Goal: Task Accomplishment & Management: Use online tool/utility

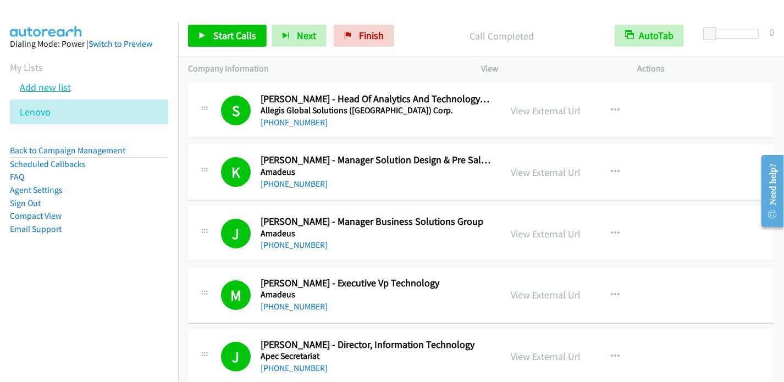
click at [53, 87] on link "Add new list" at bounding box center [45, 87] width 51 height 13
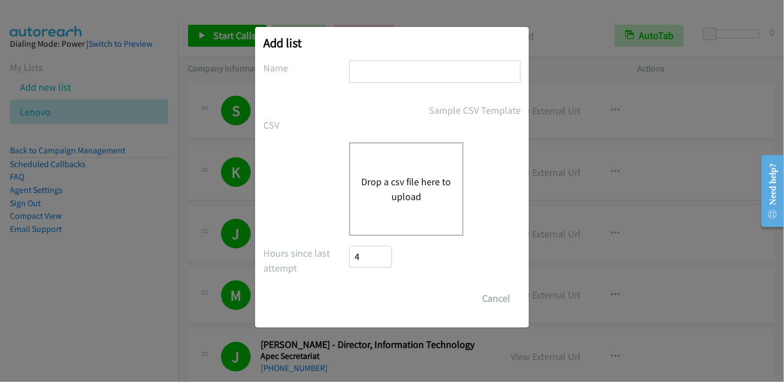
click at [389, 81] on input "text" at bounding box center [435, 72] width 172 height 23
type input "Lenovo2"
click at [403, 187] on button "Drop a csv file here to upload" at bounding box center [406, 189] width 90 height 30
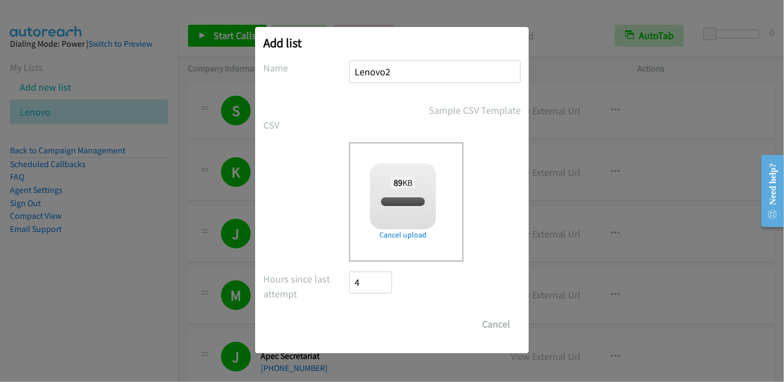
checkbox input "true"
click at [380, 327] on input "Save List" at bounding box center [378, 325] width 58 height 22
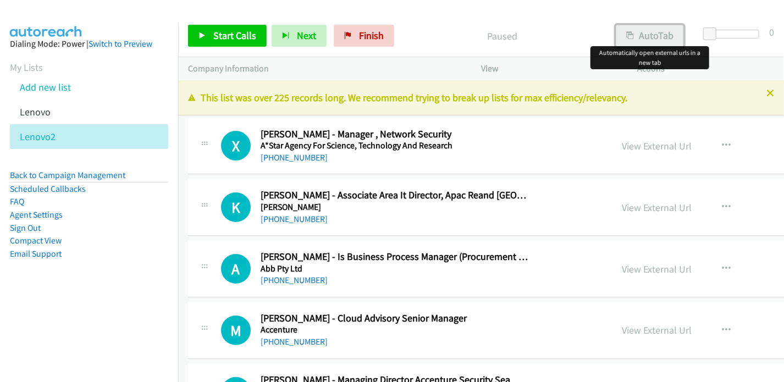
click at [651, 35] on button "AutoTab" at bounding box center [650, 36] width 68 height 22
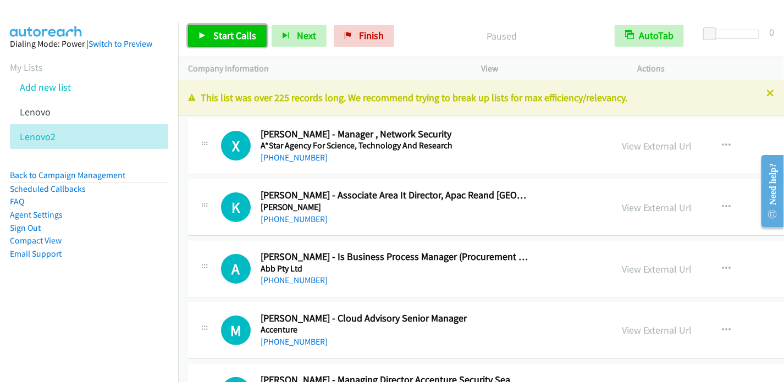
click at [216, 34] on span "Start Calls" at bounding box center [234, 35] width 43 height 13
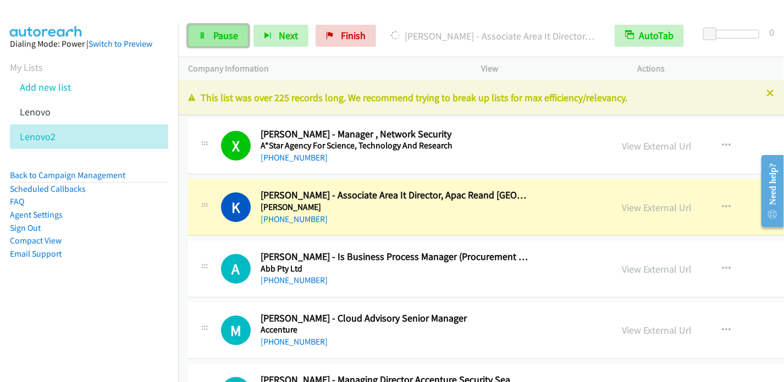
click at [216, 37] on span "Pause" at bounding box center [225, 35] width 25 height 13
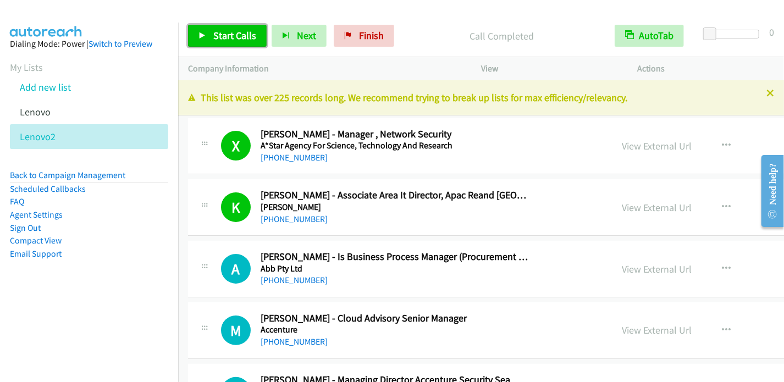
click at [233, 35] on span "Start Calls" at bounding box center [234, 35] width 43 height 13
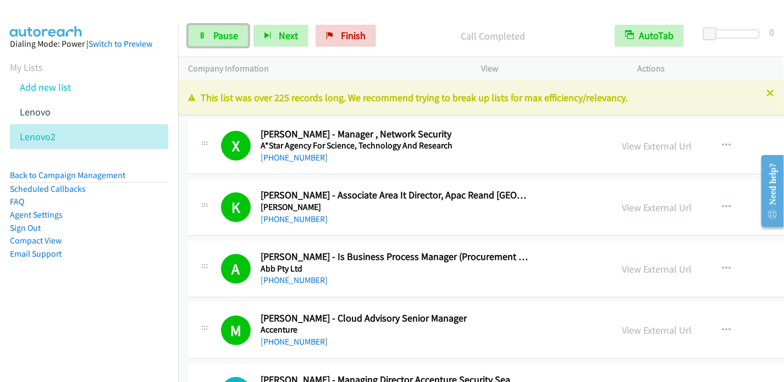
drag, startPoint x: 220, startPoint y: 37, endPoint x: 233, endPoint y: 24, distance: 18.7
click at [220, 37] on span "Pause" at bounding box center [225, 35] width 25 height 13
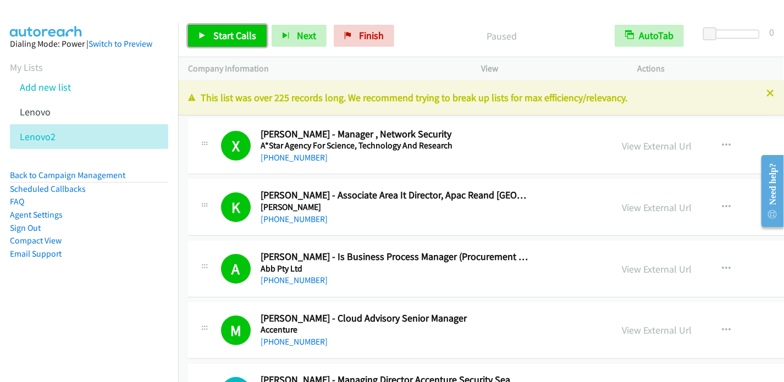
click at [244, 32] on span "Start Calls" at bounding box center [234, 35] width 43 height 13
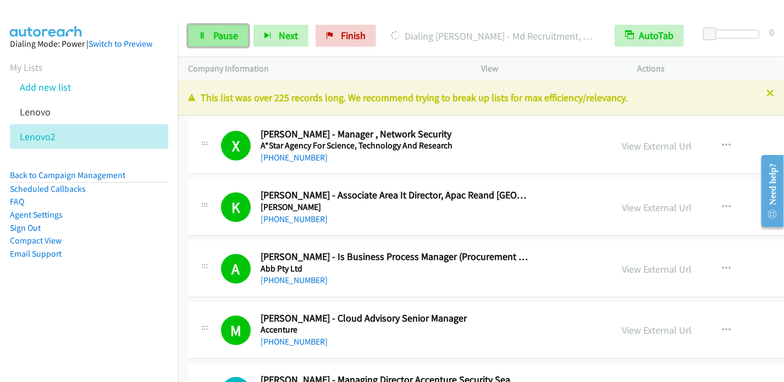
click at [237, 34] on span "Pause" at bounding box center [225, 35] width 25 height 13
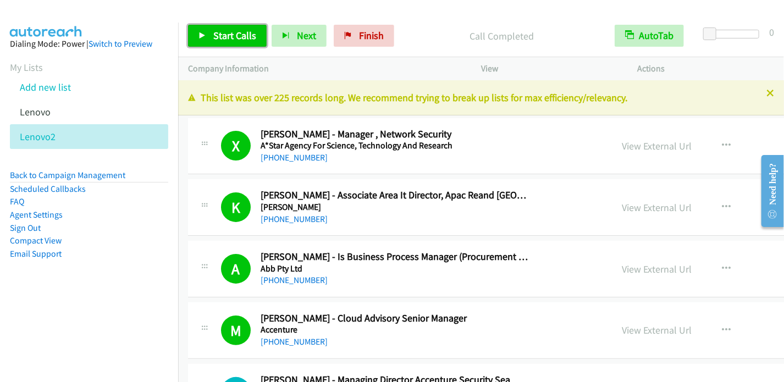
click at [228, 35] on span "Start Calls" at bounding box center [234, 35] width 43 height 13
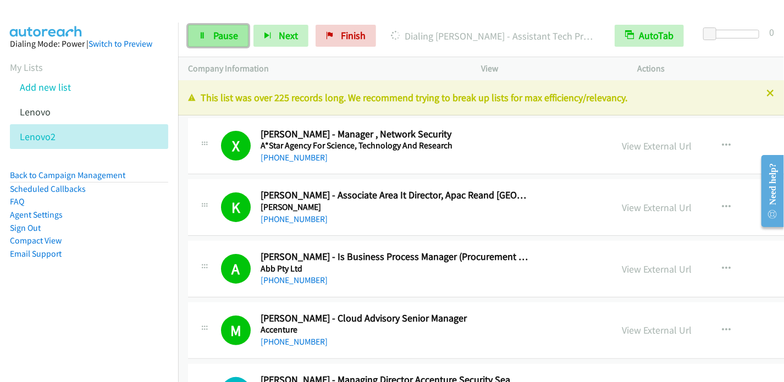
click at [231, 41] on span "Pause" at bounding box center [225, 35] width 25 height 13
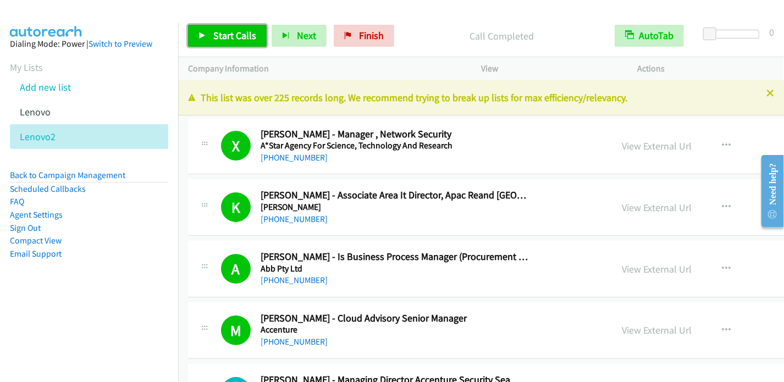
click at [233, 38] on span "Start Calls" at bounding box center [234, 35] width 43 height 13
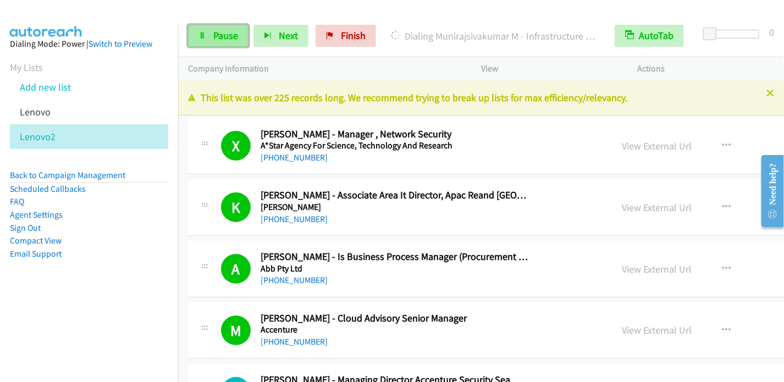
click at [237, 45] on link "Pause" at bounding box center [218, 36] width 61 height 22
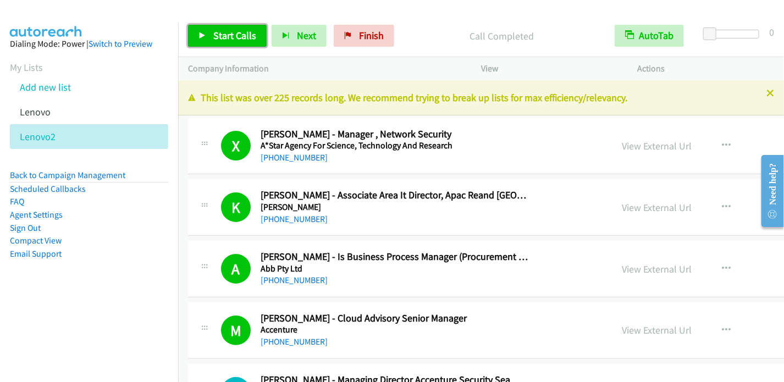
click at [223, 36] on span "Start Calls" at bounding box center [234, 35] width 43 height 13
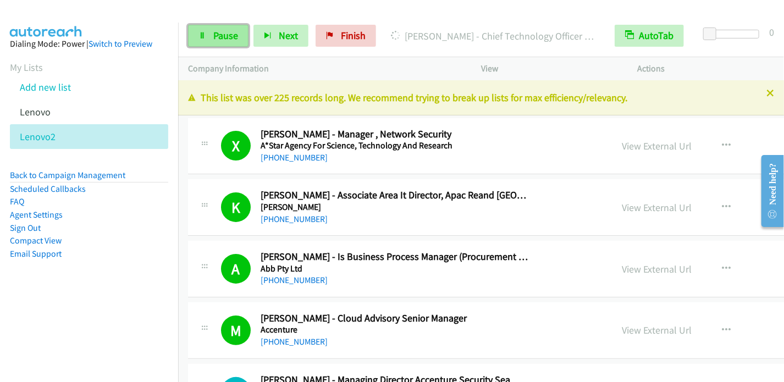
click at [215, 32] on span "Pause" at bounding box center [225, 35] width 25 height 13
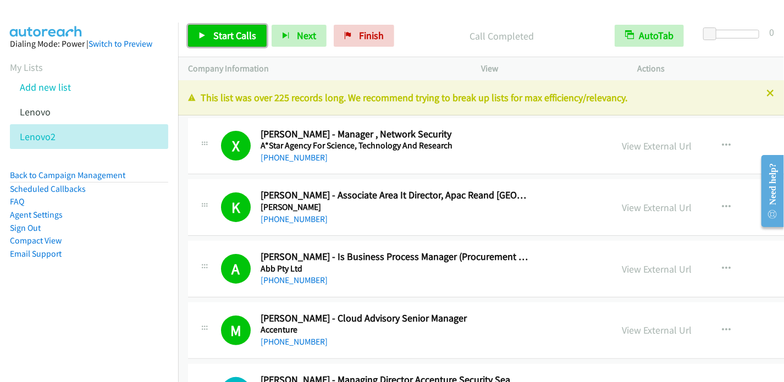
click at [211, 41] on link "Start Calls" at bounding box center [227, 36] width 79 height 22
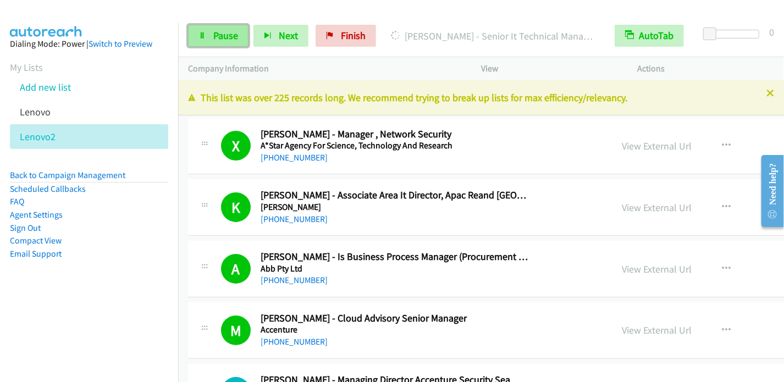
click at [218, 40] on span "Pause" at bounding box center [225, 35] width 25 height 13
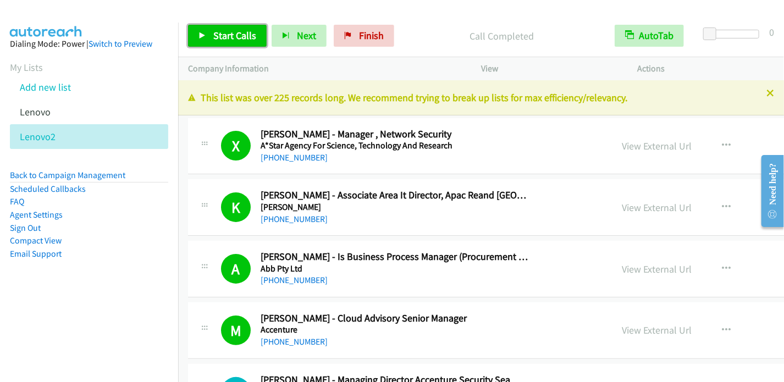
click at [227, 31] on span "Start Calls" at bounding box center [234, 35] width 43 height 13
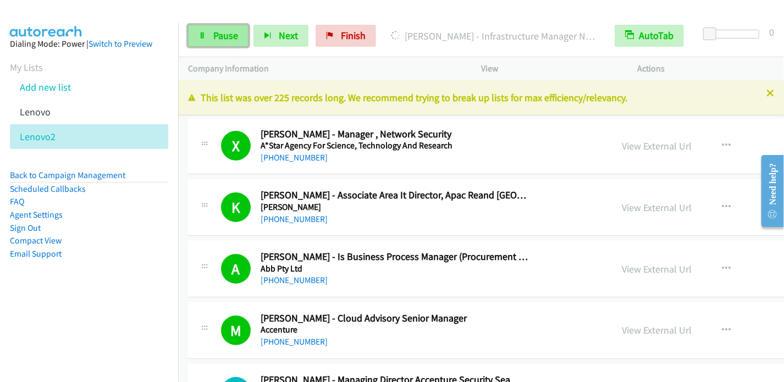
click at [216, 33] on span "Pause" at bounding box center [225, 35] width 25 height 13
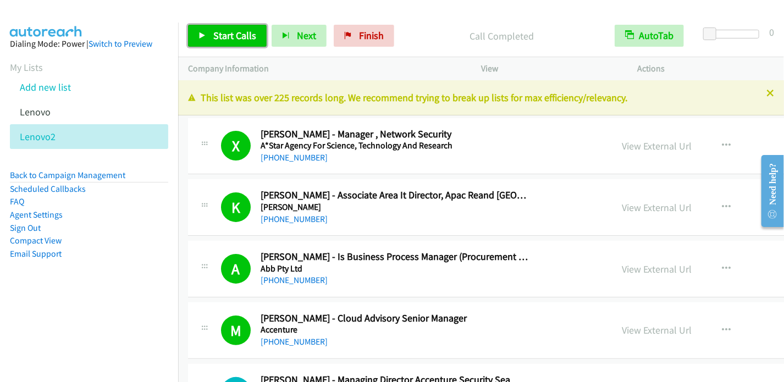
click at [205, 37] on icon at bounding box center [203, 36] width 8 height 8
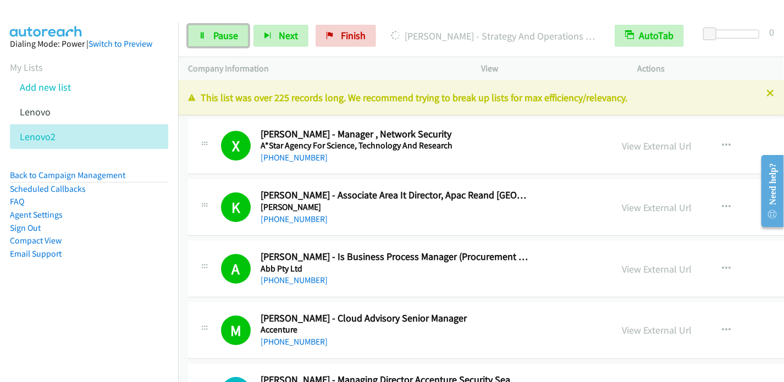
drag, startPoint x: 228, startPoint y: 38, endPoint x: 246, endPoint y: 10, distance: 33.3
click at [228, 37] on span "Pause" at bounding box center [225, 35] width 25 height 13
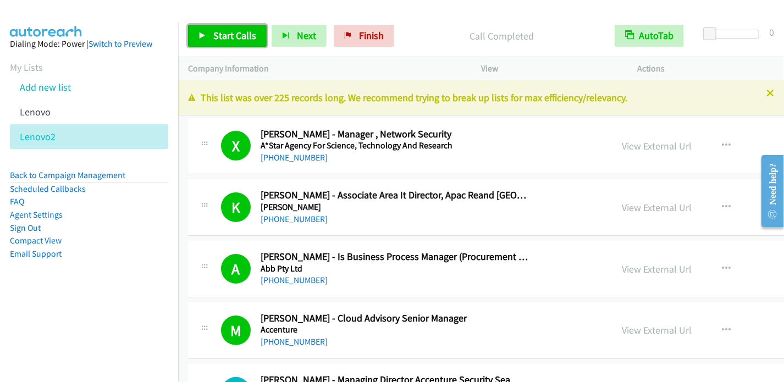
click at [213, 35] on span "Start Calls" at bounding box center [234, 35] width 43 height 13
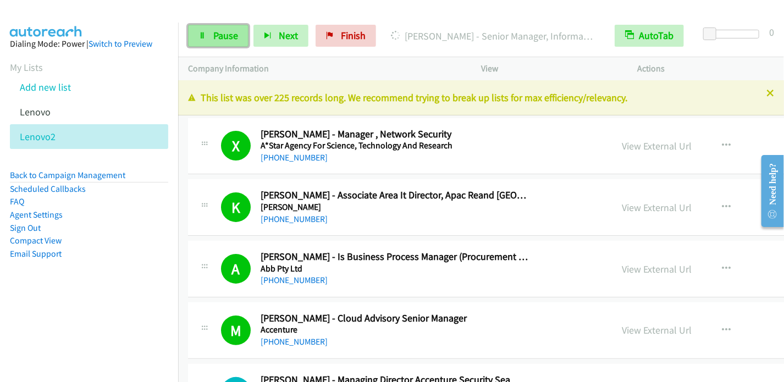
click at [215, 37] on span "Pause" at bounding box center [225, 35] width 25 height 13
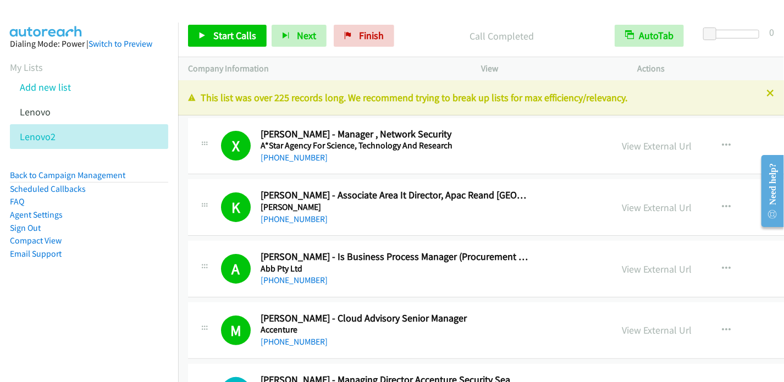
drag, startPoint x: 48, startPoint y: 306, endPoint x: 142, endPoint y: 169, distance: 166.2
click at [50, 306] on aside "Dialing Mode: Power | Switch to Preview My Lists Add new list Lenovo Lenovo2 Ba…" at bounding box center [89, 167] width 178 height 288
click at [235, 37] on span "Start Calls" at bounding box center [234, 35] width 43 height 13
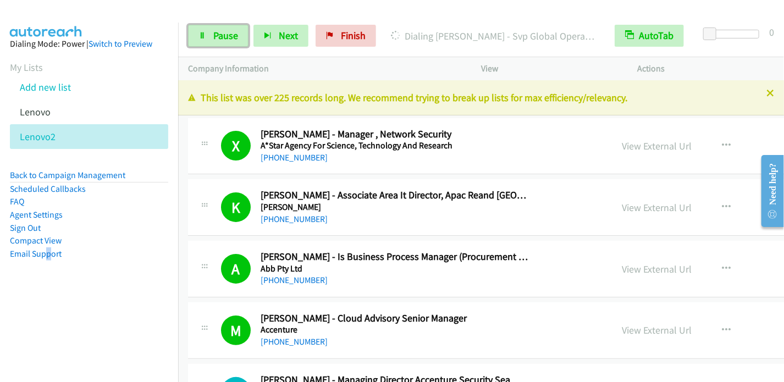
click at [210, 34] on link "Pause" at bounding box center [218, 36] width 61 height 22
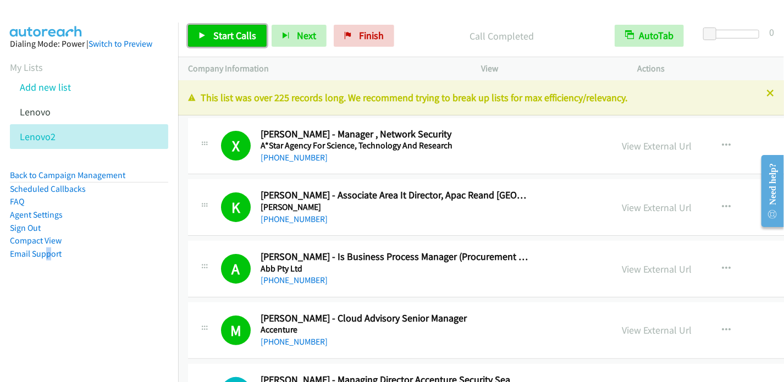
drag, startPoint x: 232, startPoint y: 36, endPoint x: 262, endPoint y: 1, distance: 46.8
click at [232, 36] on span "Start Calls" at bounding box center [234, 35] width 43 height 13
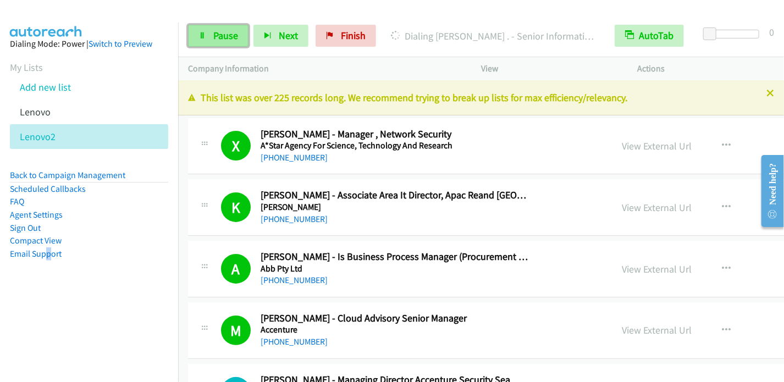
click at [223, 29] on span "Pause" at bounding box center [225, 35] width 25 height 13
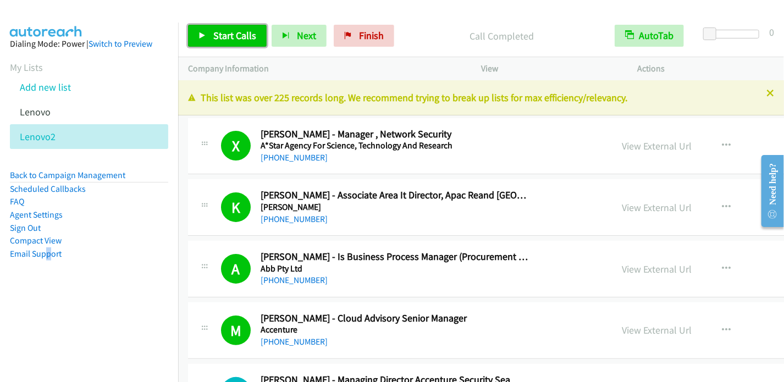
click at [224, 42] on link "Start Calls" at bounding box center [227, 36] width 79 height 22
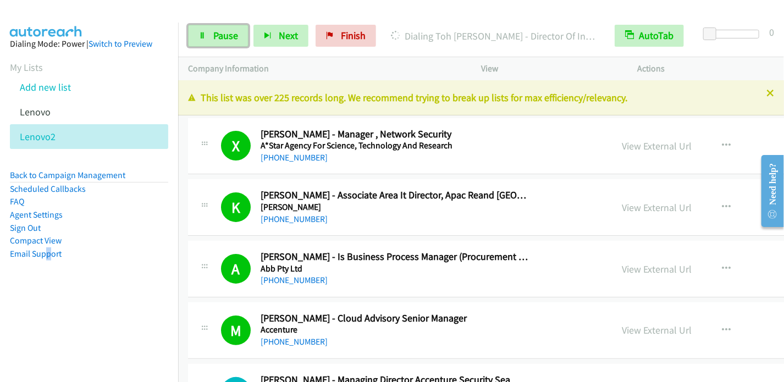
click at [208, 35] on link "Pause" at bounding box center [218, 36] width 61 height 22
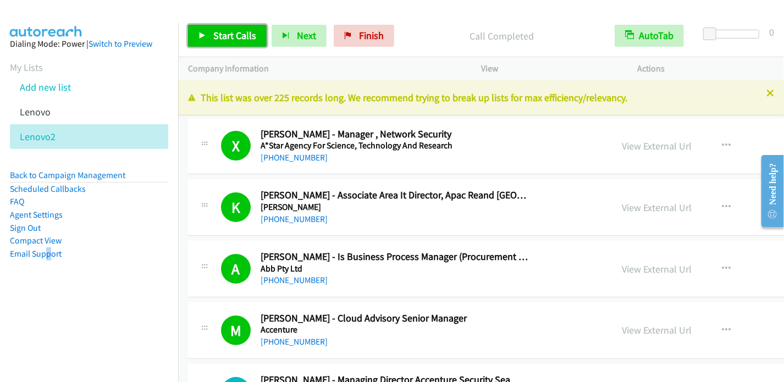
drag, startPoint x: 235, startPoint y: 32, endPoint x: 241, endPoint y: 33, distance: 5.5
click at [235, 32] on span "Start Calls" at bounding box center [234, 35] width 43 height 13
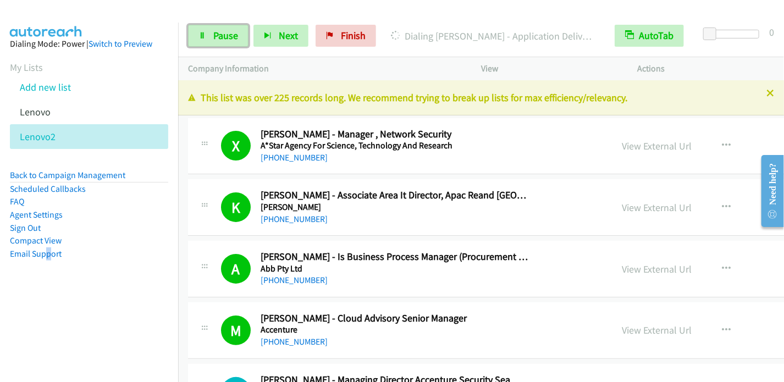
click at [205, 37] on icon at bounding box center [203, 36] width 8 height 8
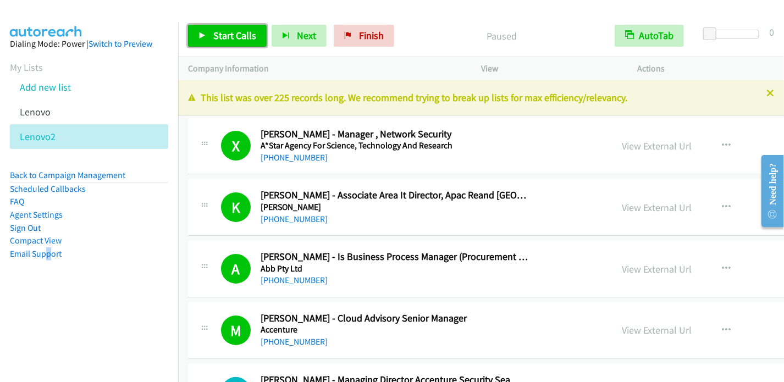
click at [216, 32] on span "Start Calls" at bounding box center [234, 35] width 43 height 13
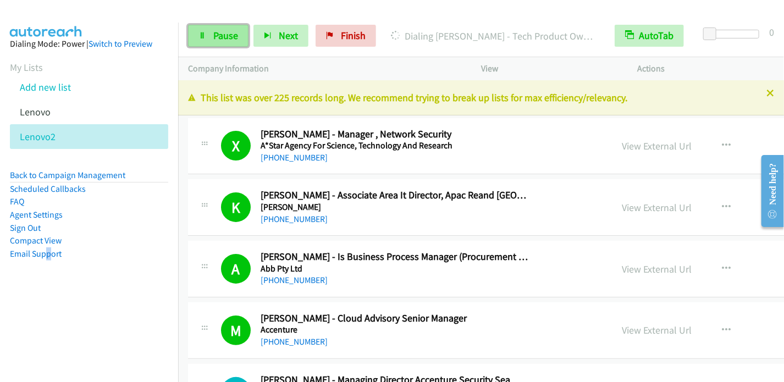
click at [216, 38] on span "Pause" at bounding box center [225, 35] width 25 height 13
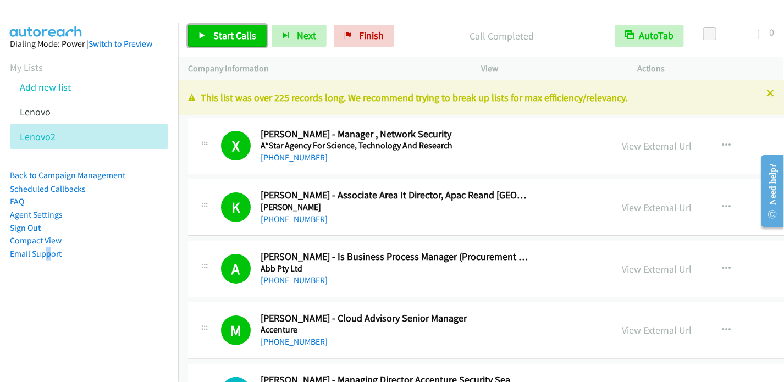
click at [218, 32] on span "Start Calls" at bounding box center [234, 35] width 43 height 13
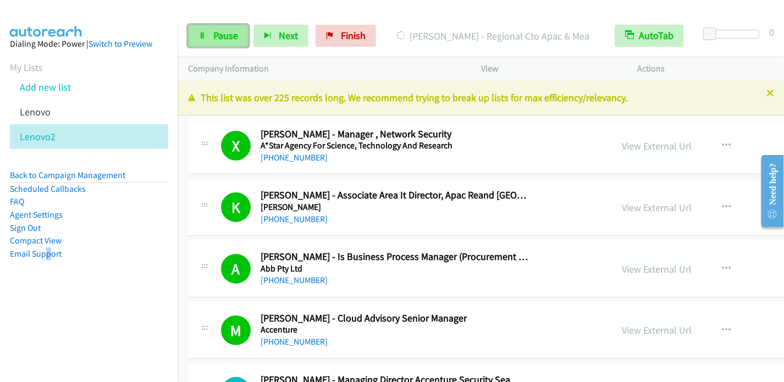
click at [218, 43] on link "Pause" at bounding box center [218, 36] width 61 height 22
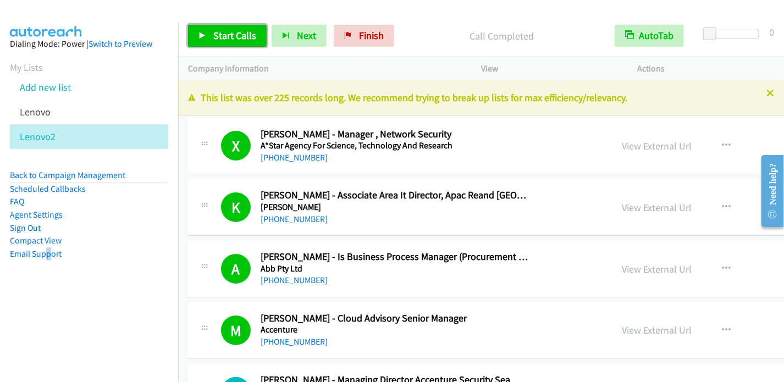
click at [239, 32] on span "Start Calls" at bounding box center [234, 35] width 43 height 13
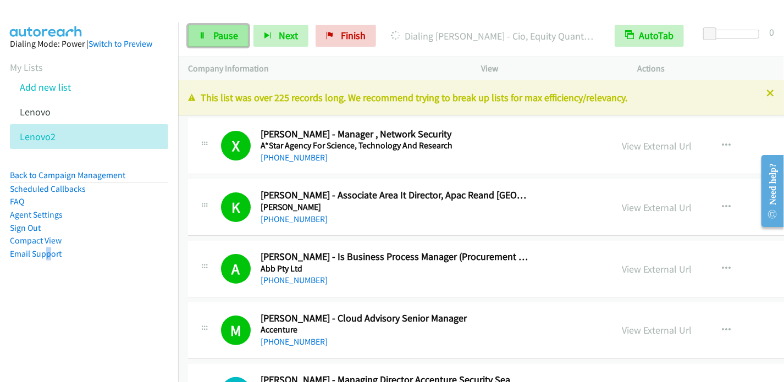
click at [225, 32] on span "Pause" at bounding box center [225, 35] width 25 height 13
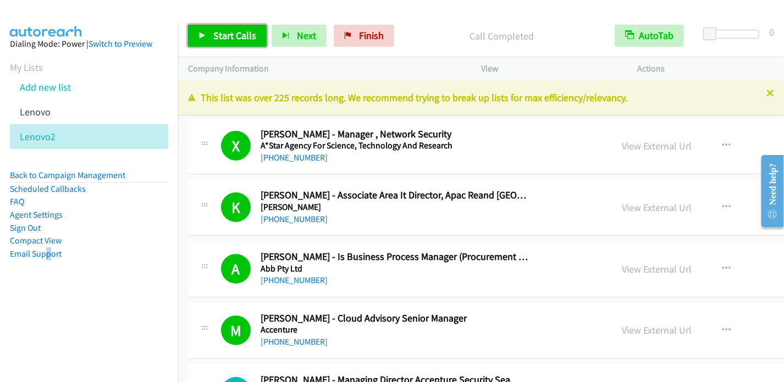
drag, startPoint x: 216, startPoint y: 29, endPoint x: 253, endPoint y: 1, distance: 46.4
click at [216, 29] on span "Start Calls" at bounding box center [234, 35] width 43 height 13
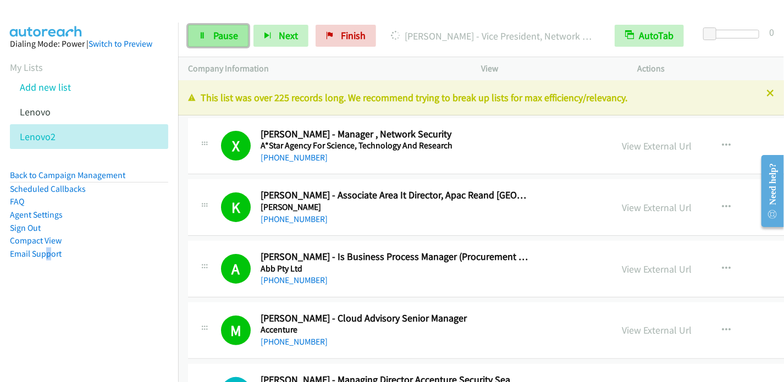
click at [220, 36] on span "Pause" at bounding box center [225, 35] width 25 height 13
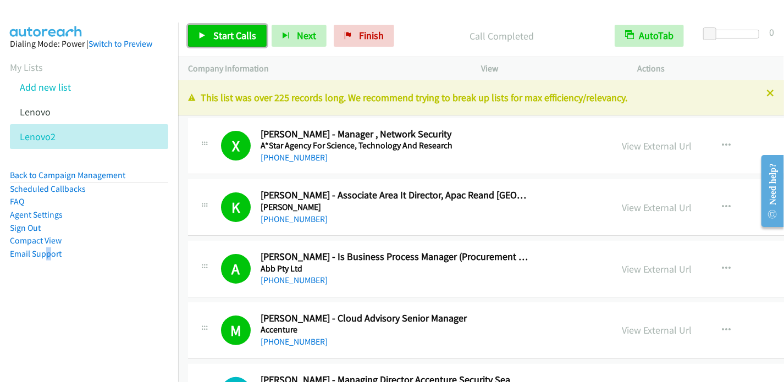
click at [221, 32] on span "Start Calls" at bounding box center [234, 35] width 43 height 13
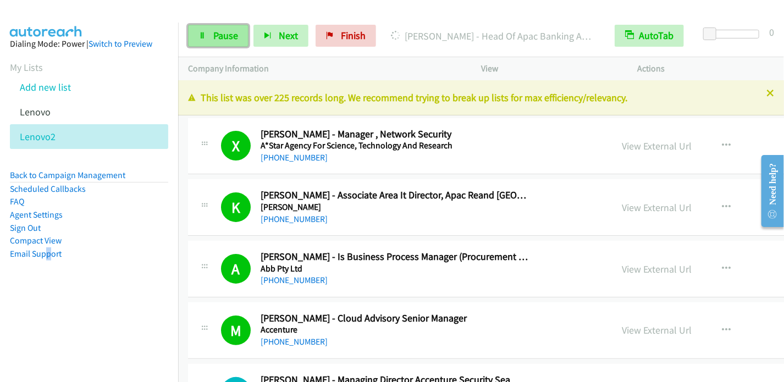
click at [212, 28] on link "Pause" at bounding box center [218, 36] width 61 height 22
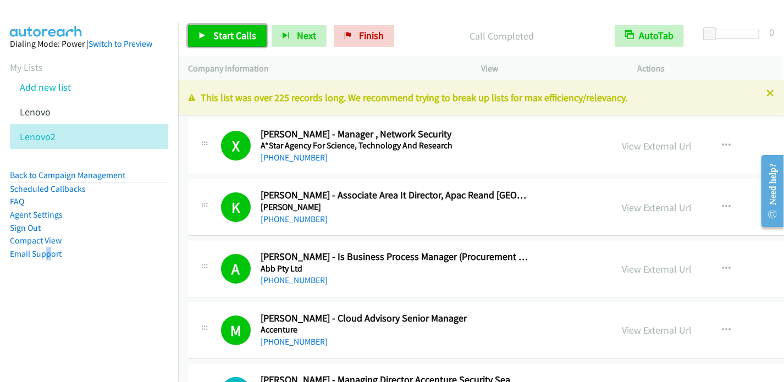
click at [232, 31] on span "Start Calls" at bounding box center [234, 35] width 43 height 13
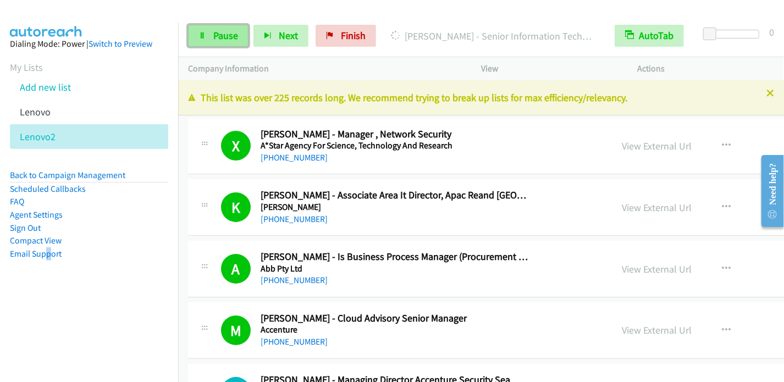
drag, startPoint x: 226, startPoint y: 31, endPoint x: 227, endPoint y: 26, distance: 5.5
click at [226, 32] on span "Pause" at bounding box center [225, 35] width 25 height 13
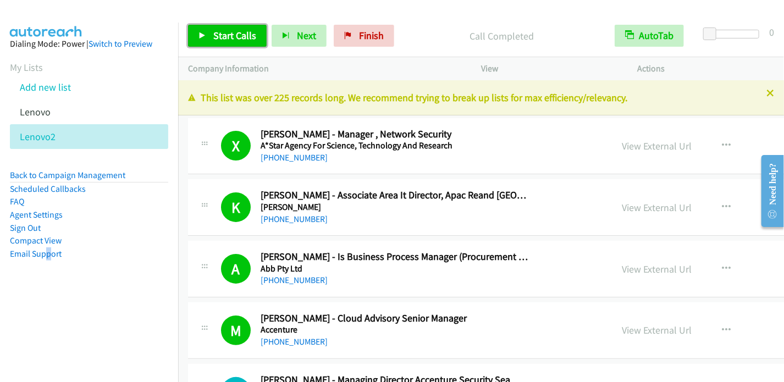
click at [229, 39] on span "Start Calls" at bounding box center [234, 35] width 43 height 13
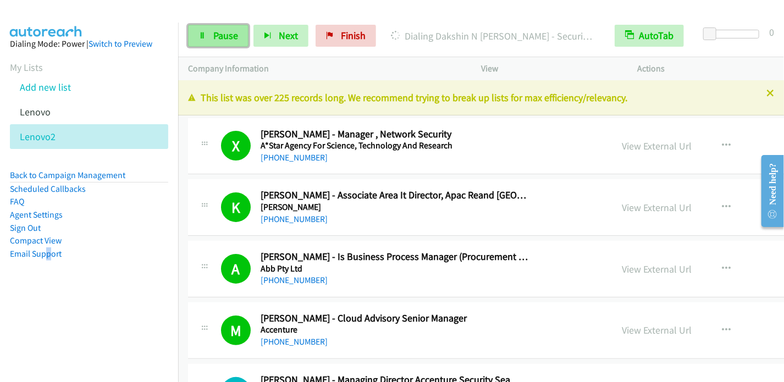
click at [224, 39] on span "Pause" at bounding box center [225, 35] width 25 height 13
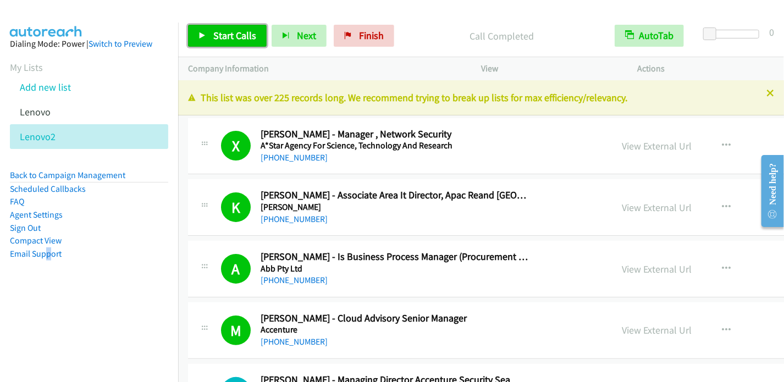
click at [210, 42] on link "Start Calls" at bounding box center [227, 36] width 79 height 22
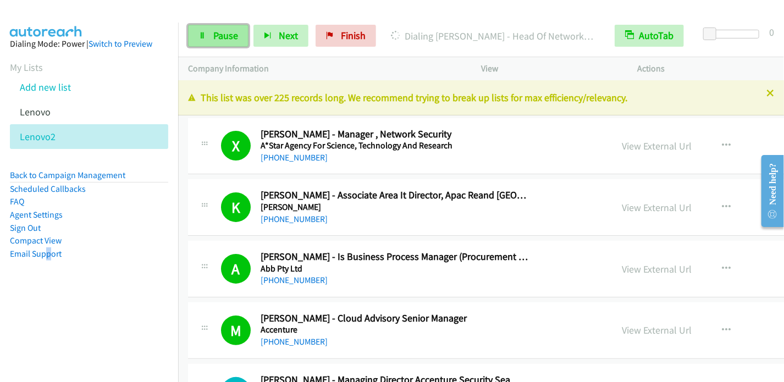
drag, startPoint x: 222, startPoint y: 36, endPoint x: 228, endPoint y: 28, distance: 10.2
click at [222, 36] on span "Pause" at bounding box center [225, 35] width 25 height 13
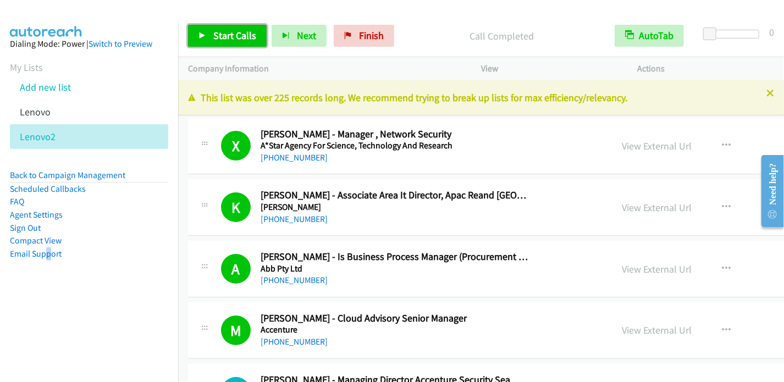
click at [237, 40] on span "Start Calls" at bounding box center [234, 35] width 43 height 13
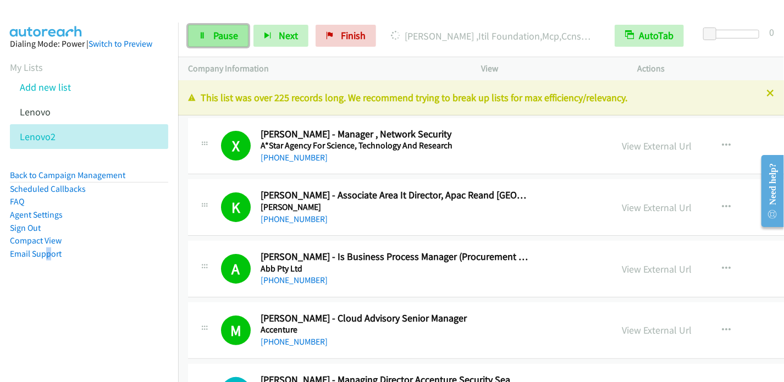
click at [226, 39] on span "Pause" at bounding box center [225, 35] width 25 height 13
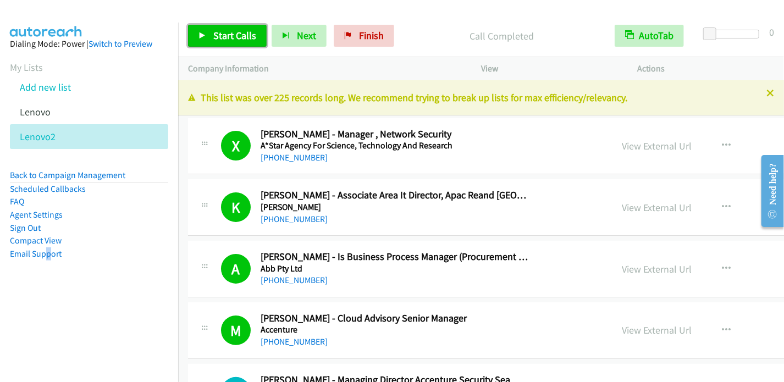
click at [217, 29] on span "Start Calls" at bounding box center [234, 35] width 43 height 13
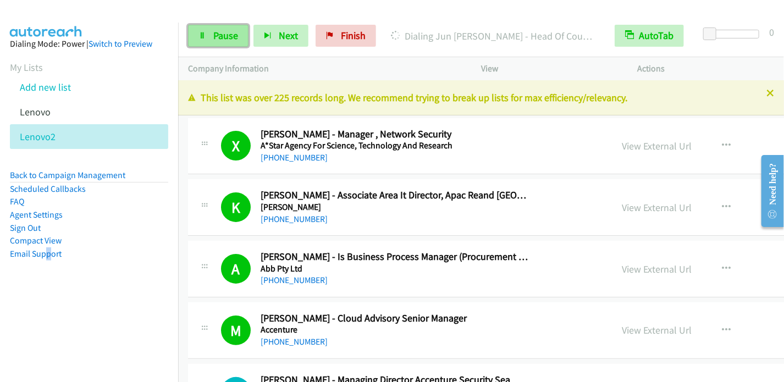
click at [223, 31] on span "Pause" at bounding box center [225, 35] width 25 height 13
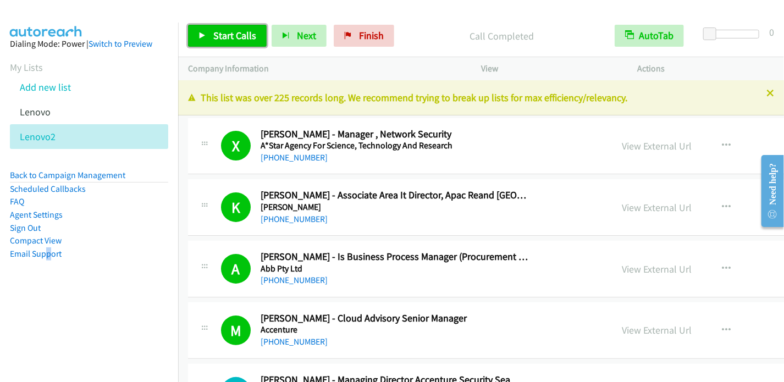
click at [233, 34] on span "Start Calls" at bounding box center [234, 35] width 43 height 13
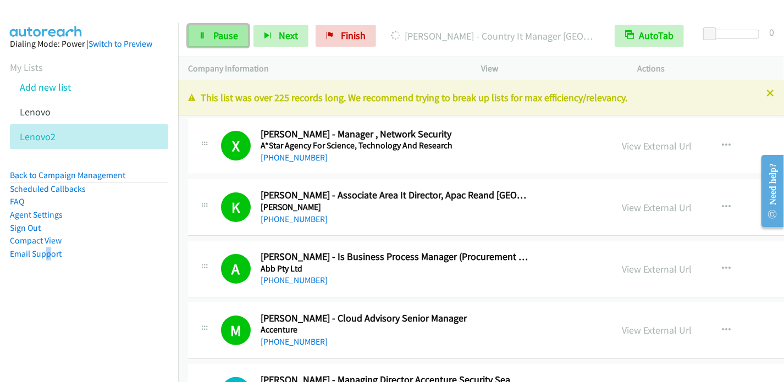
click at [220, 36] on span "Pause" at bounding box center [225, 35] width 25 height 13
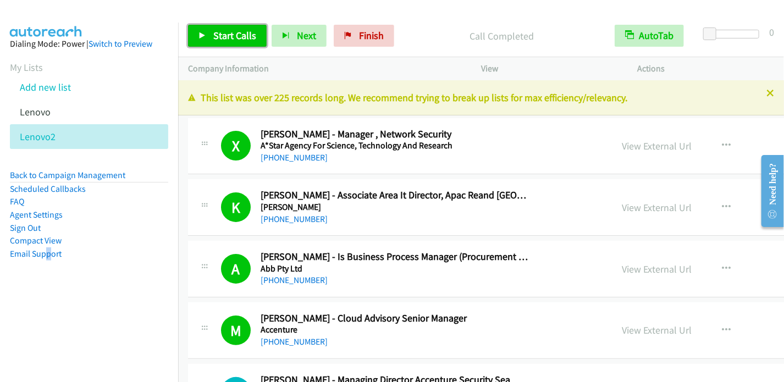
click at [234, 30] on span "Start Calls" at bounding box center [234, 35] width 43 height 13
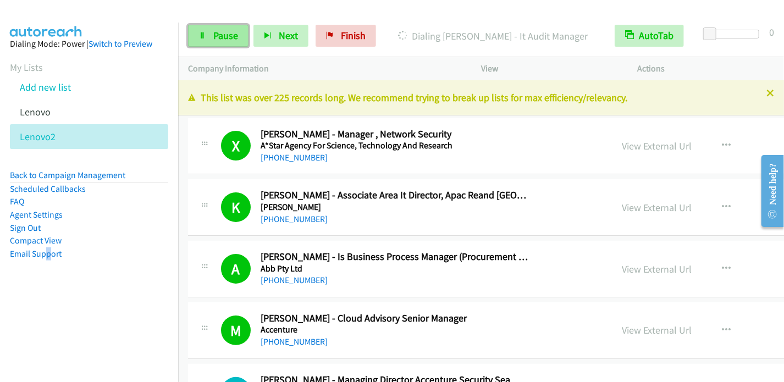
click at [224, 41] on span "Pause" at bounding box center [225, 35] width 25 height 13
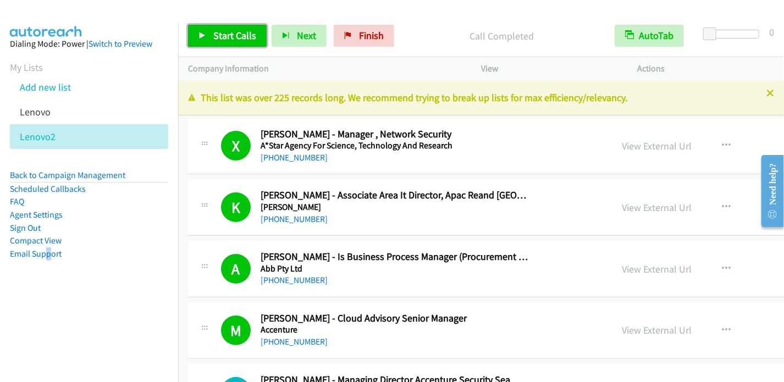
click at [238, 36] on span "Start Calls" at bounding box center [234, 35] width 43 height 13
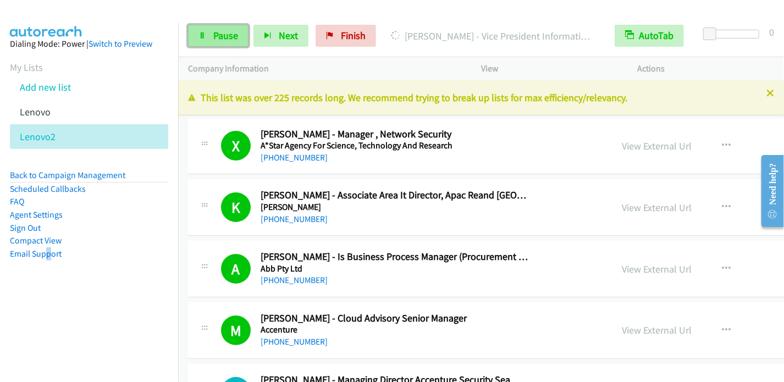
click at [224, 42] on link "Pause" at bounding box center [218, 36] width 61 height 22
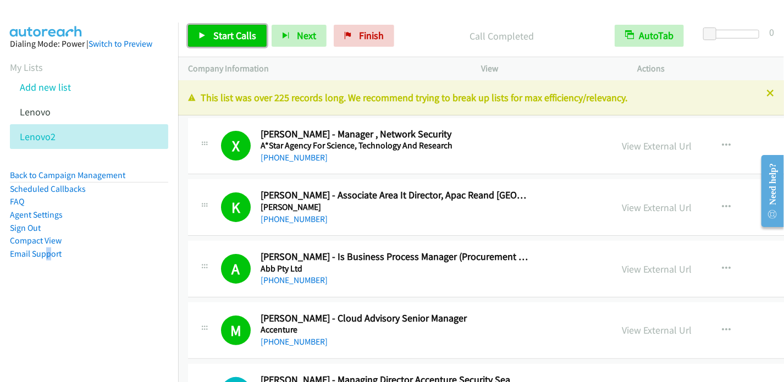
click at [242, 37] on span "Start Calls" at bounding box center [234, 35] width 43 height 13
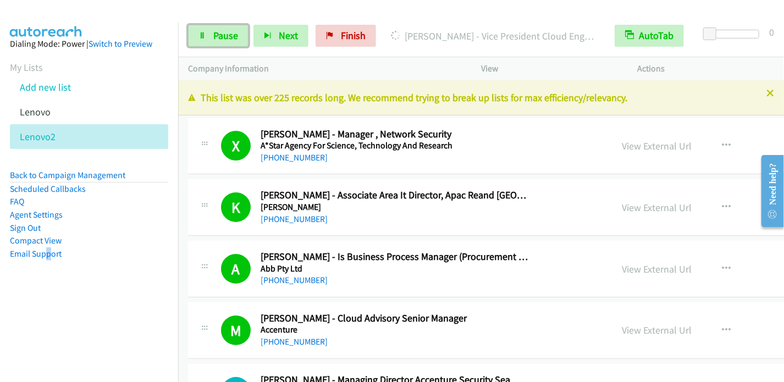
drag, startPoint x: 220, startPoint y: 32, endPoint x: 246, endPoint y: 1, distance: 40.2
click at [220, 32] on span "Pause" at bounding box center [225, 35] width 25 height 13
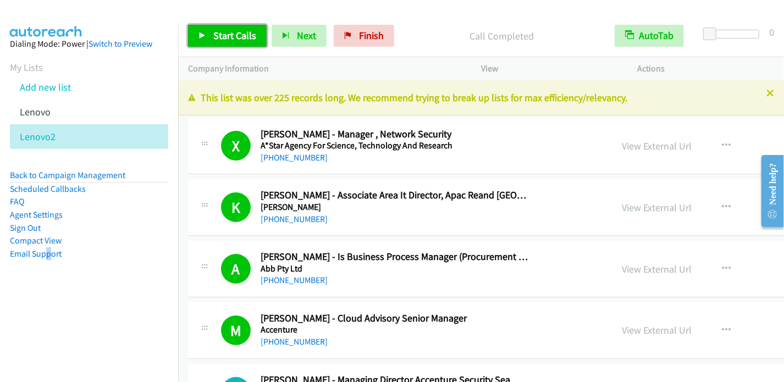
click at [238, 46] on link "Start Calls" at bounding box center [227, 36] width 79 height 22
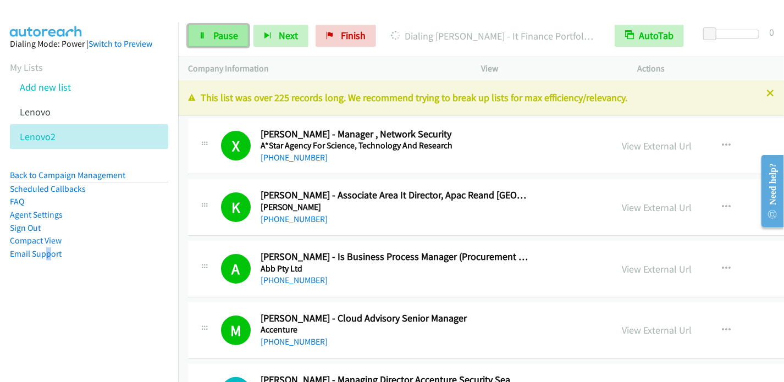
click at [215, 39] on span "Pause" at bounding box center [225, 35] width 25 height 13
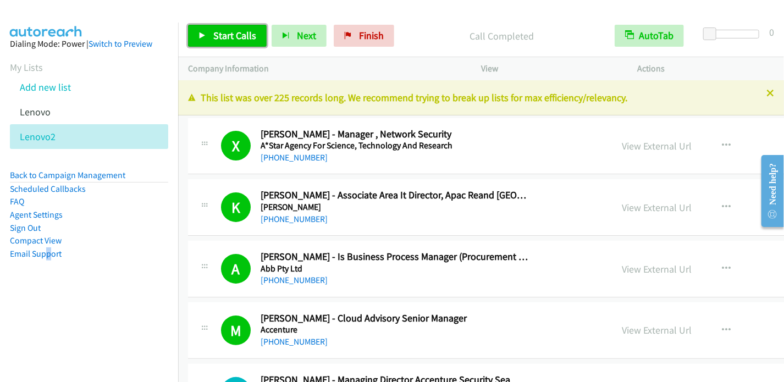
click at [242, 31] on span "Start Calls" at bounding box center [234, 35] width 43 height 13
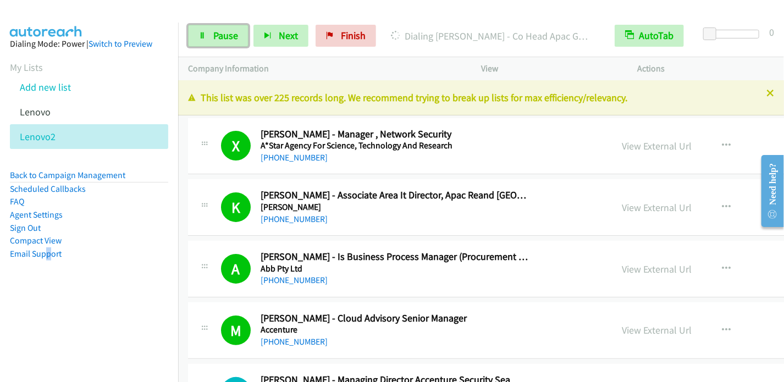
drag, startPoint x: 224, startPoint y: 43, endPoint x: 244, endPoint y: 13, distance: 36.9
click at [224, 43] on link "Pause" at bounding box center [218, 36] width 61 height 22
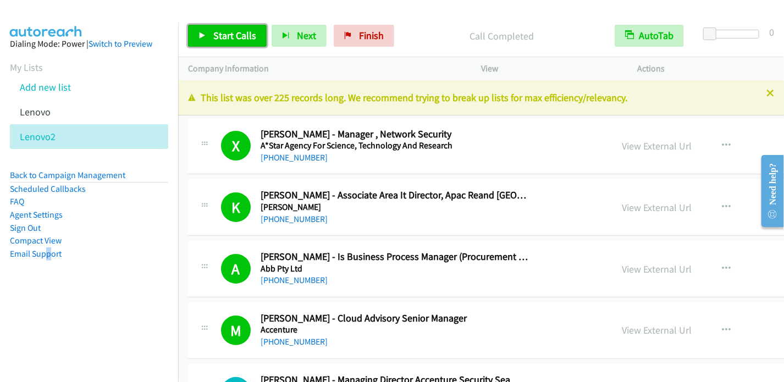
click at [234, 45] on link "Start Calls" at bounding box center [227, 36] width 79 height 22
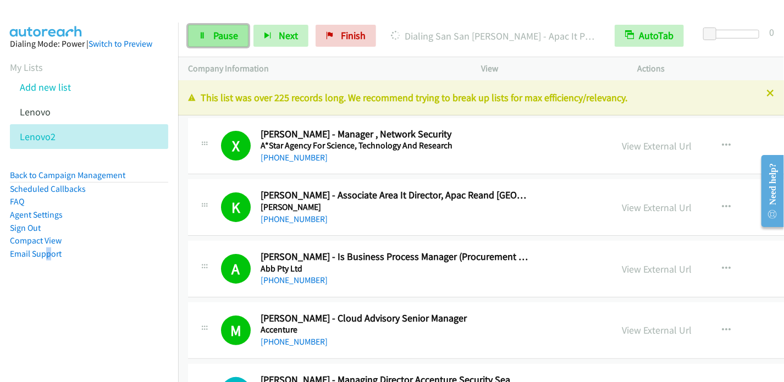
click at [231, 35] on span "Pause" at bounding box center [225, 35] width 25 height 13
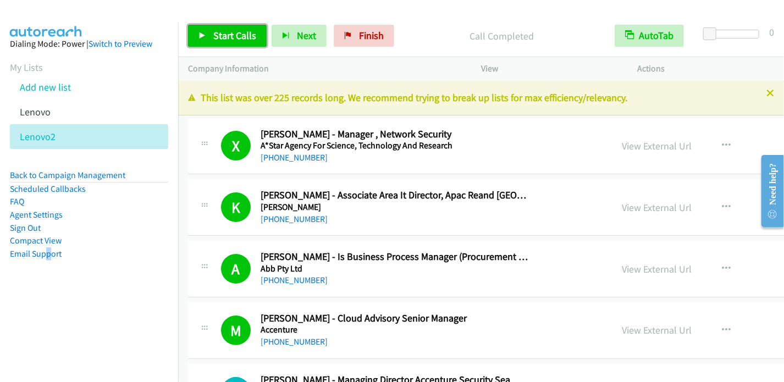
click at [237, 34] on span "Start Calls" at bounding box center [234, 35] width 43 height 13
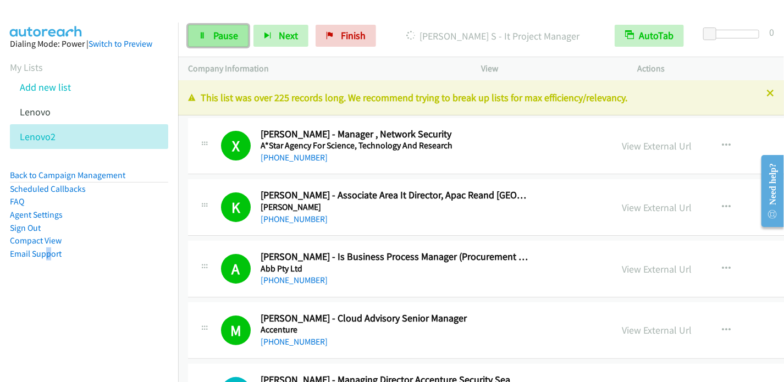
click at [220, 30] on span "Pause" at bounding box center [225, 35] width 25 height 13
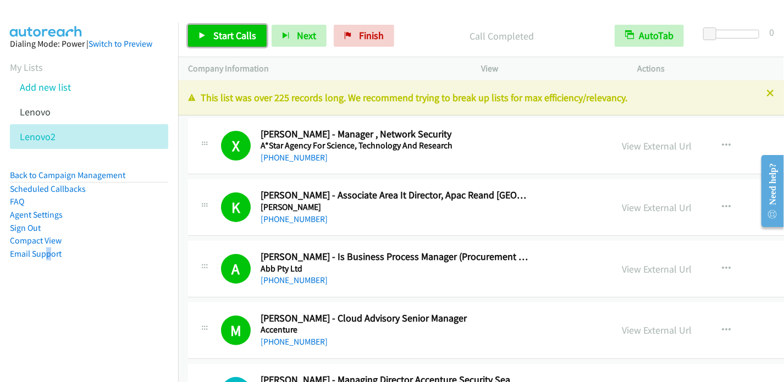
click at [238, 41] on link "Start Calls" at bounding box center [227, 36] width 79 height 22
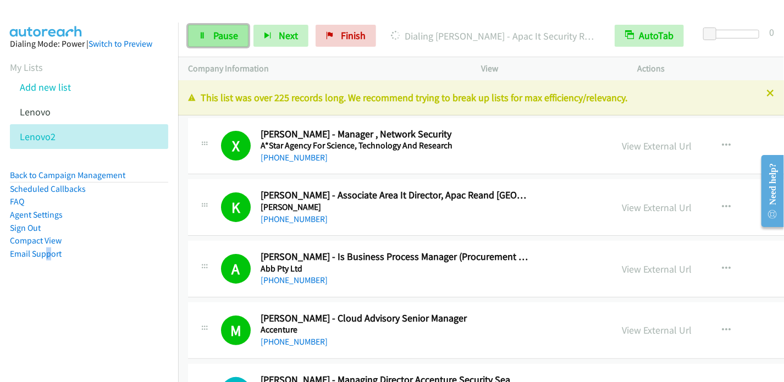
click at [220, 39] on span "Pause" at bounding box center [225, 35] width 25 height 13
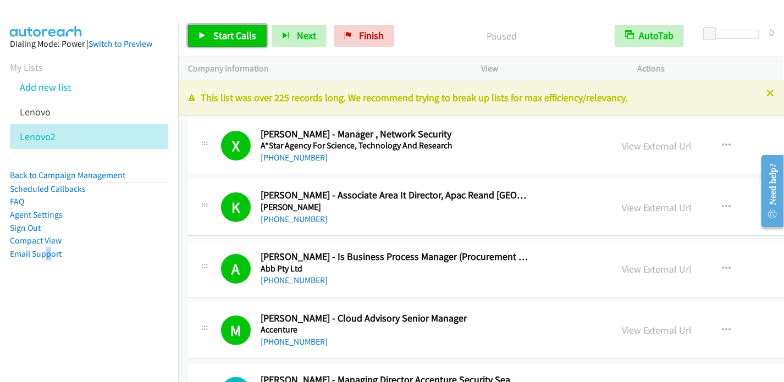
click at [218, 30] on span "Start Calls" at bounding box center [234, 35] width 43 height 13
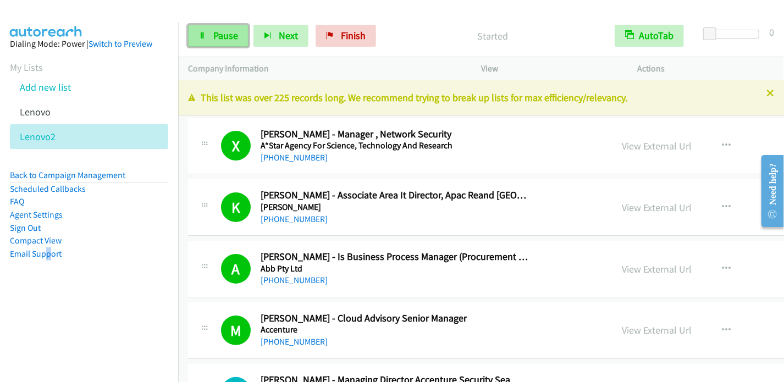
click at [230, 33] on span "Pause" at bounding box center [225, 35] width 25 height 13
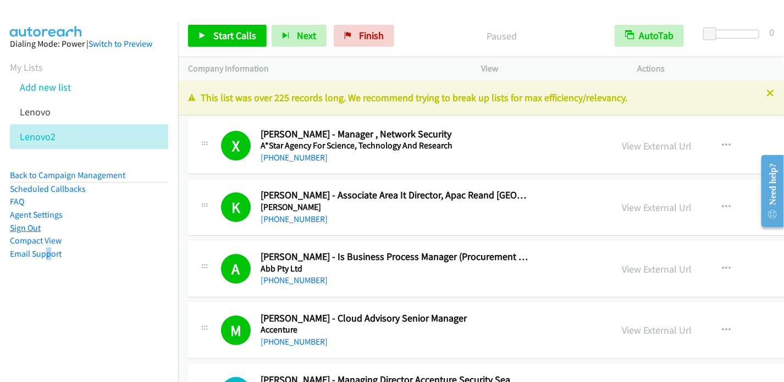
click at [36, 228] on link "Sign Out" at bounding box center [25, 228] width 31 height 10
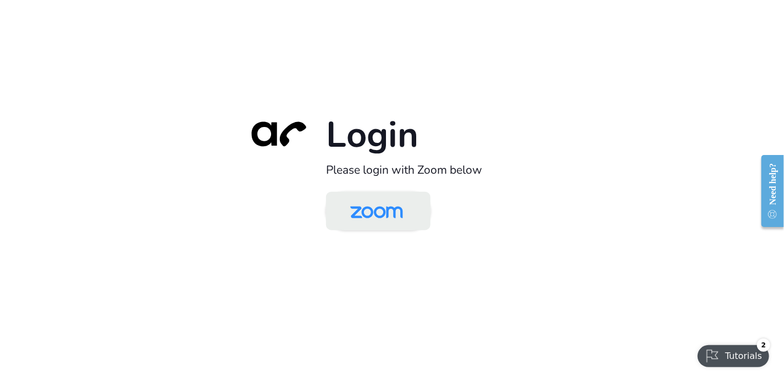
click at [388, 216] on img at bounding box center [377, 212] width 76 height 36
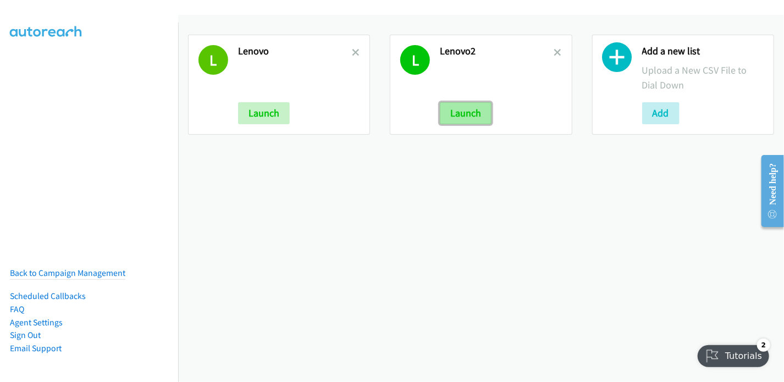
click at [462, 104] on button "Launch" at bounding box center [466, 113] width 52 height 22
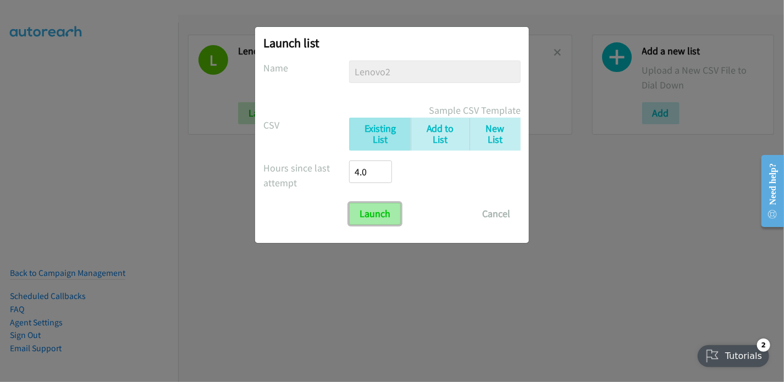
click at [392, 210] on input "Launch" at bounding box center [375, 214] width 52 height 22
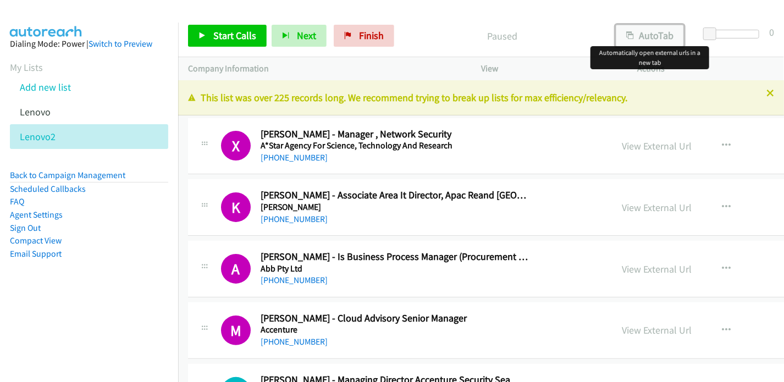
click at [662, 29] on button "AutoTab" at bounding box center [650, 36] width 68 height 22
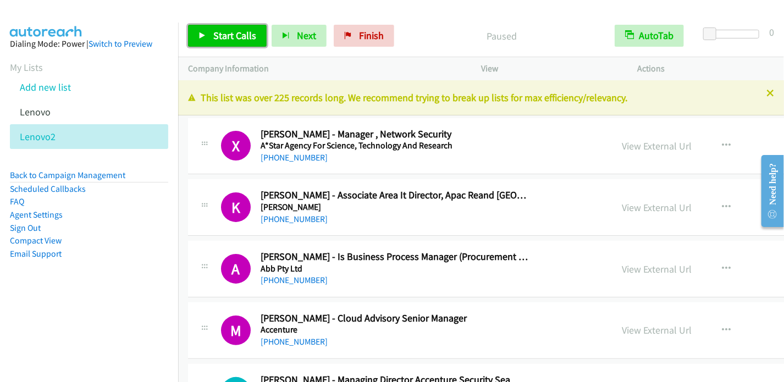
click at [203, 35] on icon at bounding box center [203, 36] width 8 height 8
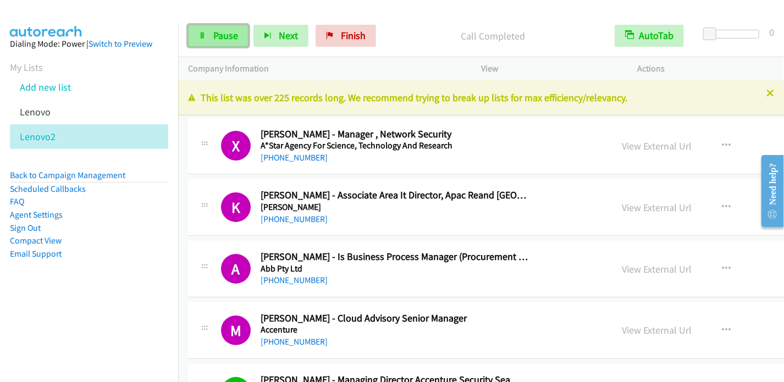
click at [236, 41] on span "Pause" at bounding box center [225, 35] width 25 height 13
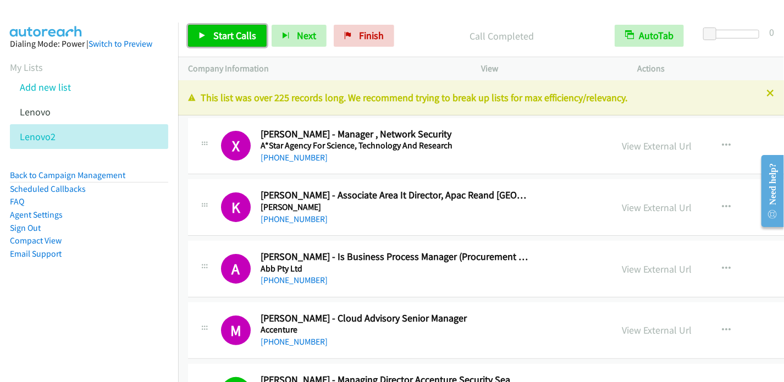
click at [202, 36] on icon at bounding box center [203, 36] width 8 height 8
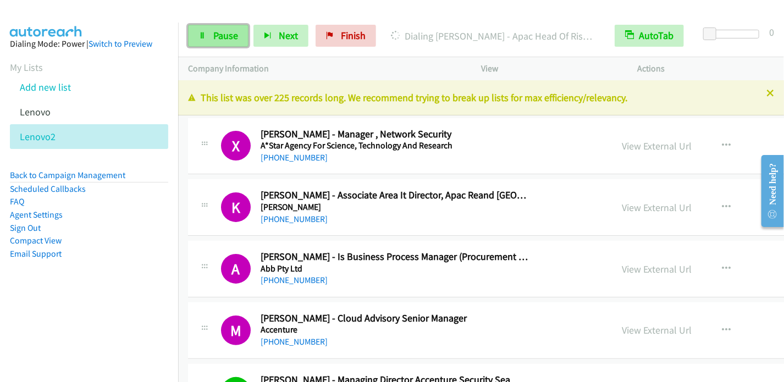
click at [223, 36] on span "Pause" at bounding box center [225, 35] width 25 height 13
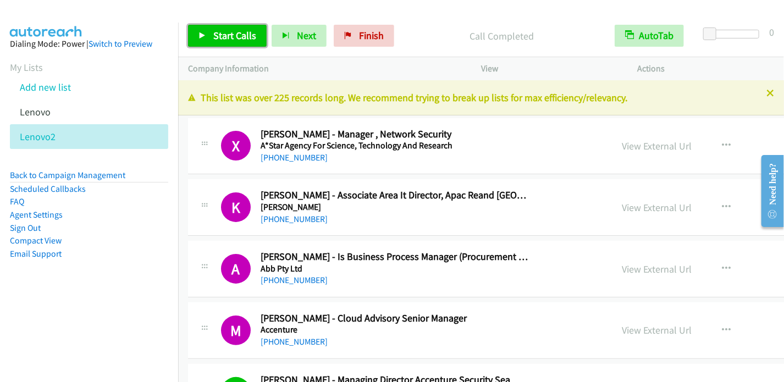
click at [218, 31] on span "Start Calls" at bounding box center [234, 35] width 43 height 13
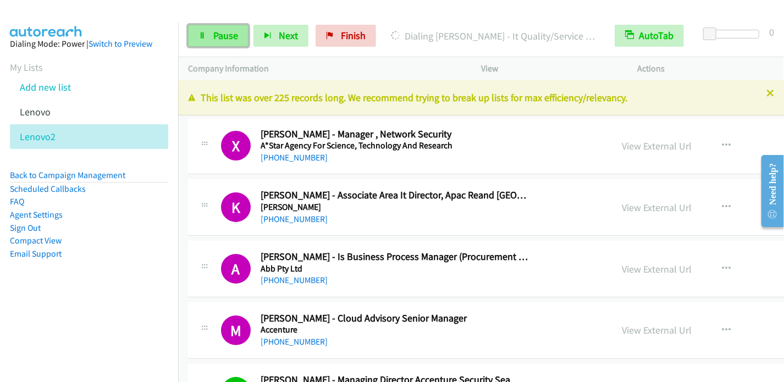
click at [200, 30] on link "Pause" at bounding box center [218, 36] width 61 height 22
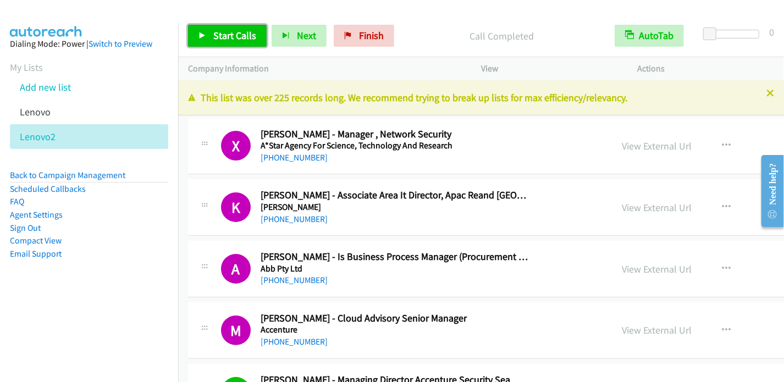
click at [231, 35] on span "Start Calls" at bounding box center [234, 35] width 43 height 13
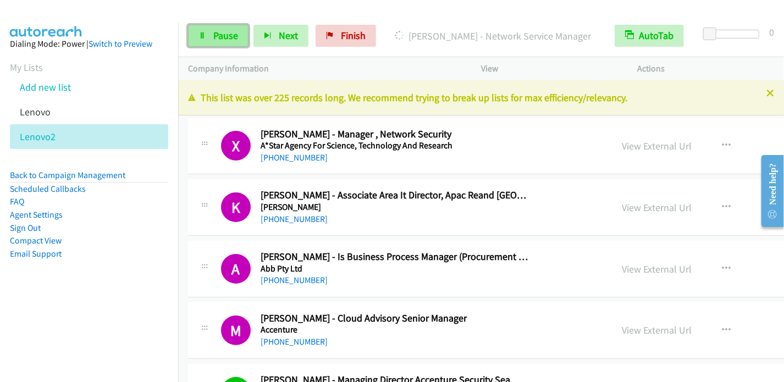
click at [217, 32] on span "Pause" at bounding box center [225, 35] width 25 height 13
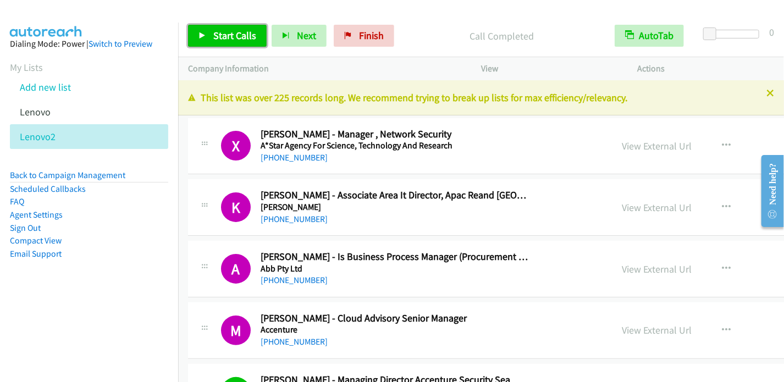
click at [232, 35] on span "Start Calls" at bounding box center [234, 35] width 43 height 13
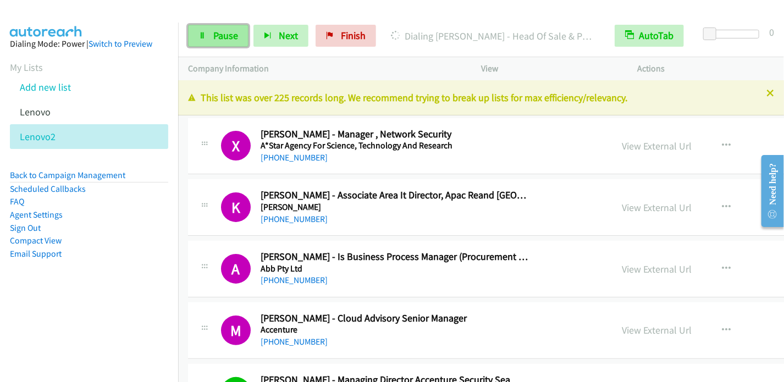
click at [205, 39] on link "Pause" at bounding box center [218, 36] width 61 height 22
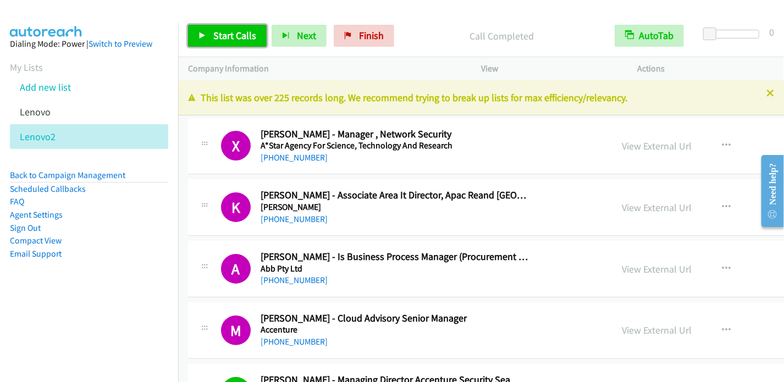
click at [222, 35] on span "Start Calls" at bounding box center [234, 35] width 43 height 13
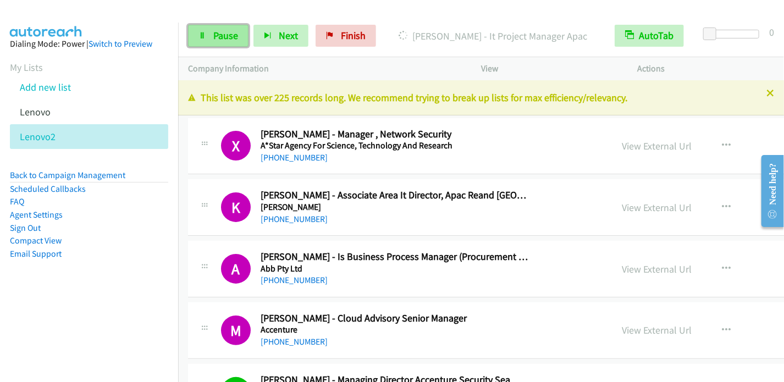
click at [208, 37] on link "Pause" at bounding box center [218, 36] width 61 height 22
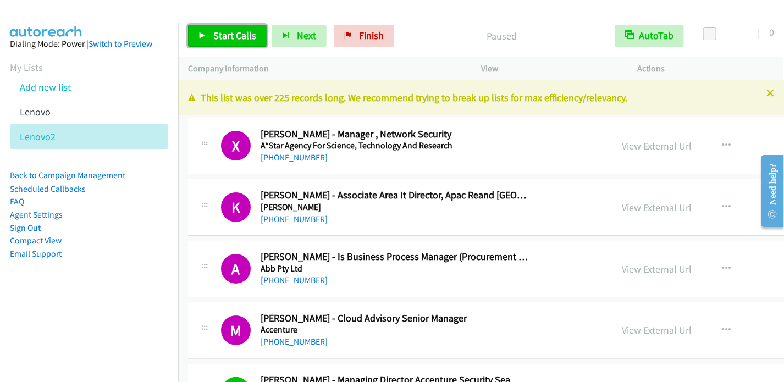
click at [201, 36] on icon at bounding box center [203, 36] width 8 height 8
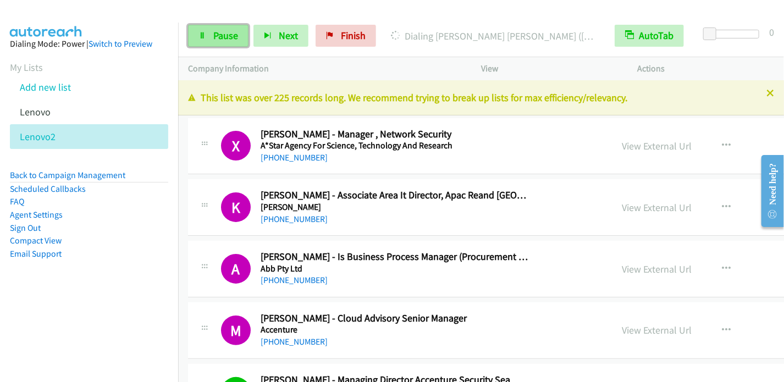
click at [221, 35] on span "Pause" at bounding box center [225, 35] width 25 height 13
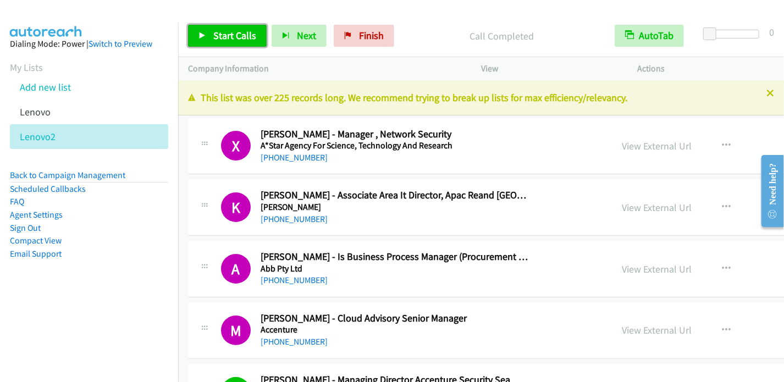
click at [205, 37] on icon at bounding box center [203, 36] width 8 height 8
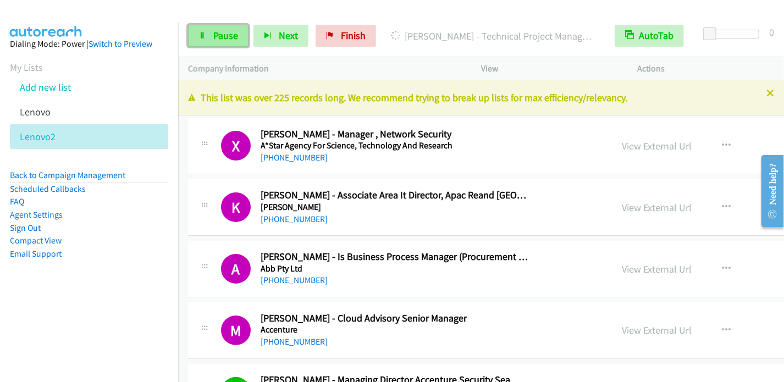
click at [203, 35] on icon at bounding box center [203, 36] width 8 height 8
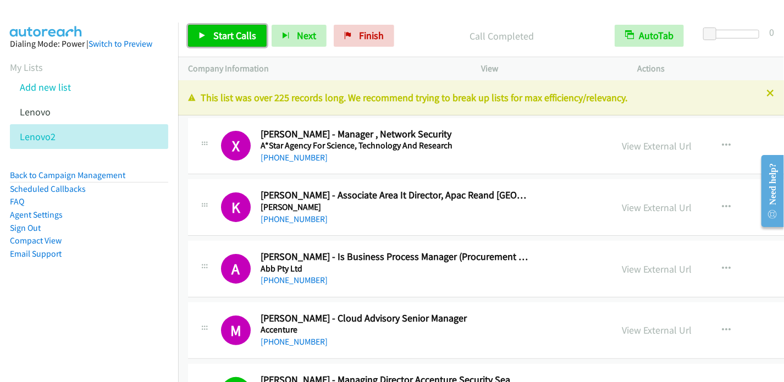
click at [229, 36] on span "Start Calls" at bounding box center [234, 35] width 43 height 13
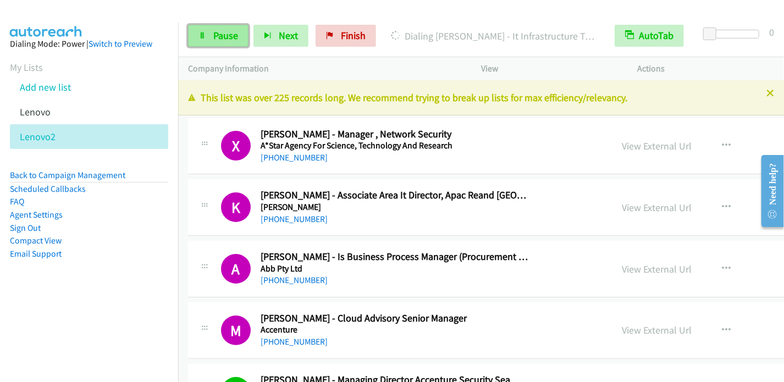
click at [205, 40] on link "Pause" at bounding box center [218, 36] width 61 height 22
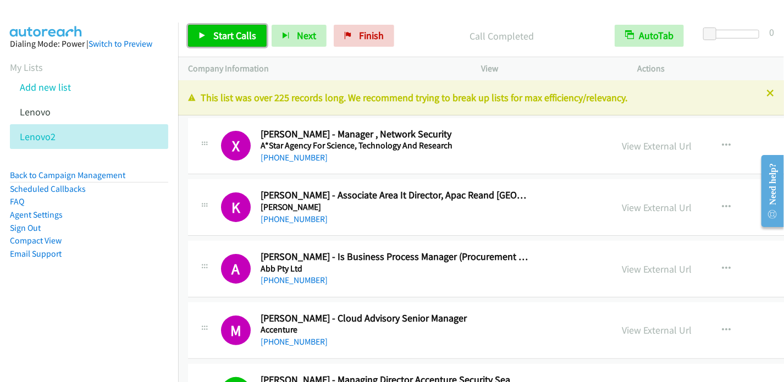
click at [217, 41] on span "Start Calls" at bounding box center [234, 35] width 43 height 13
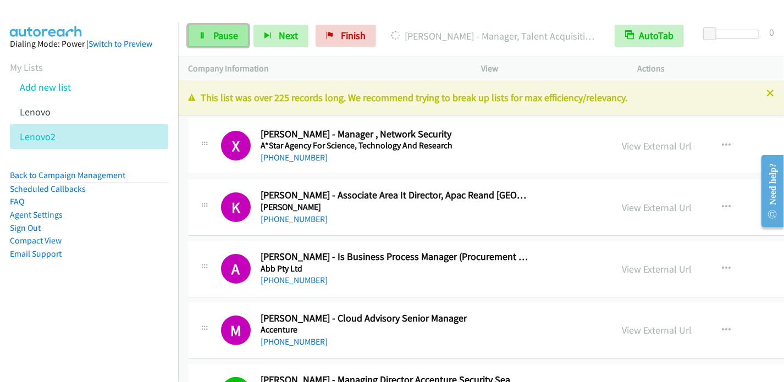
click at [217, 35] on span "Pause" at bounding box center [225, 35] width 25 height 13
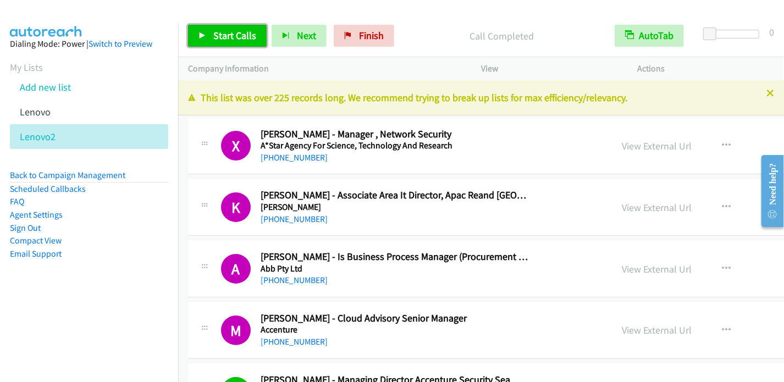
click at [217, 30] on span "Start Calls" at bounding box center [234, 35] width 43 height 13
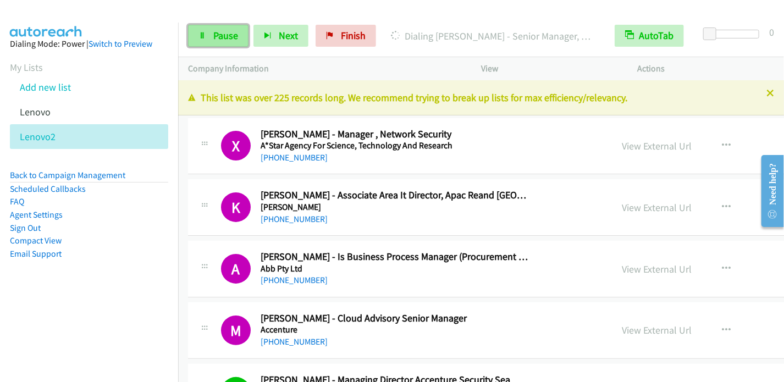
click at [216, 39] on span "Pause" at bounding box center [225, 35] width 25 height 13
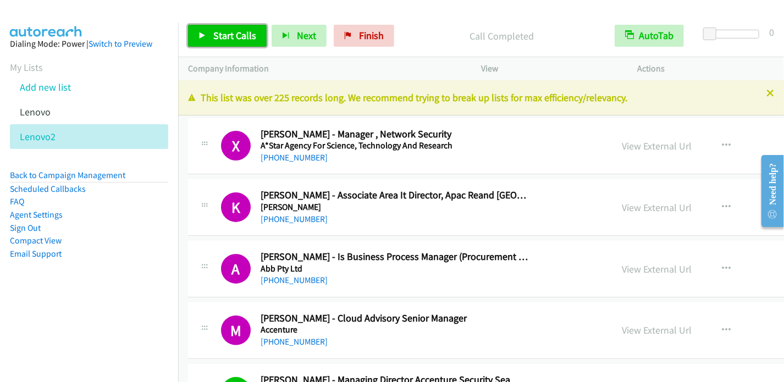
drag, startPoint x: 222, startPoint y: 33, endPoint x: 236, endPoint y: 16, distance: 22.3
click at [223, 33] on span "Start Calls" at bounding box center [234, 35] width 43 height 13
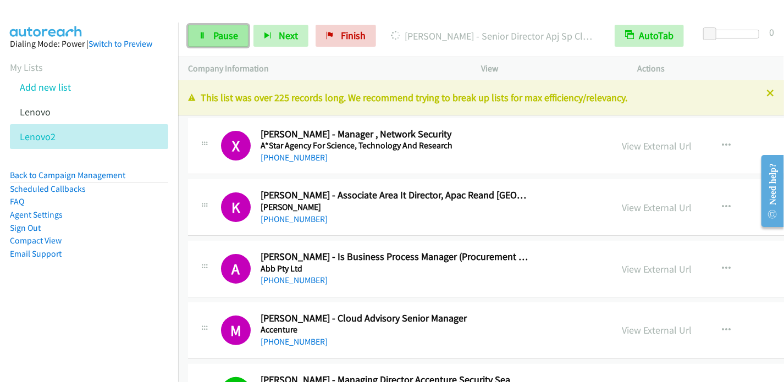
click at [208, 42] on link "Pause" at bounding box center [218, 36] width 61 height 22
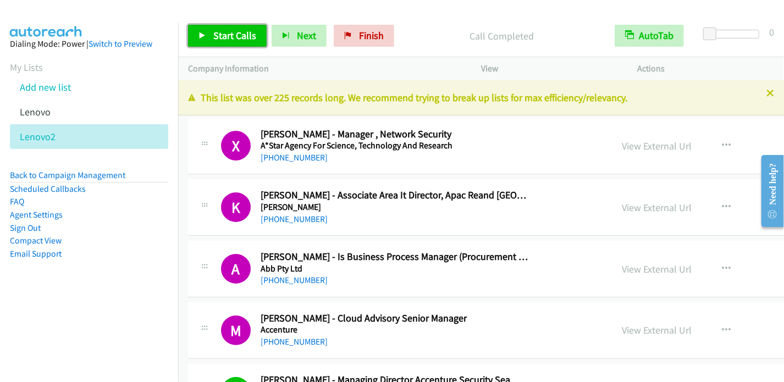
click at [211, 36] on link "Start Calls" at bounding box center [227, 36] width 79 height 22
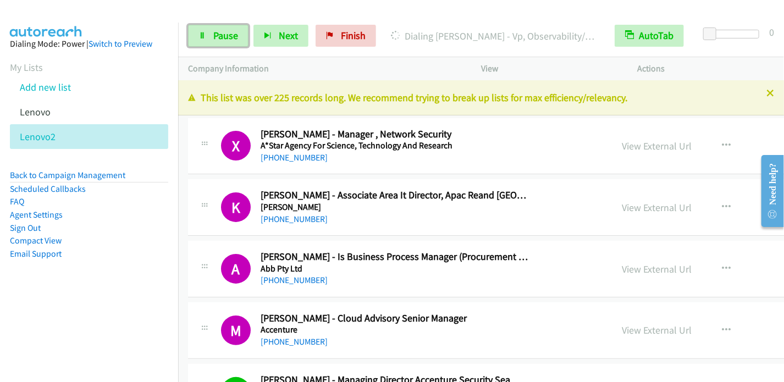
drag, startPoint x: 211, startPoint y: 32, endPoint x: 231, endPoint y: 1, distance: 37.1
click at [212, 32] on link "Pause" at bounding box center [218, 36] width 61 height 22
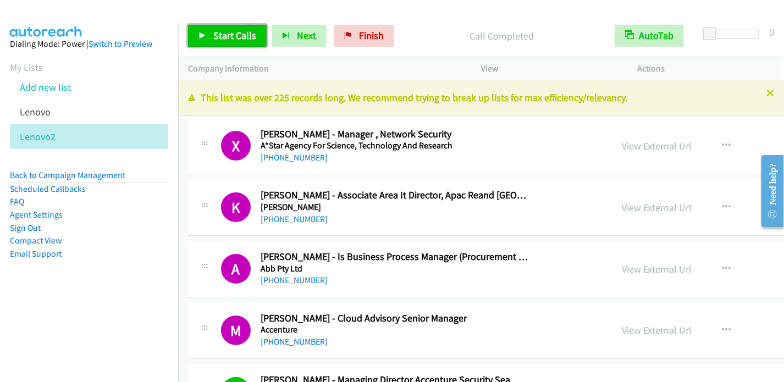
click at [205, 32] on icon at bounding box center [203, 36] width 8 height 8
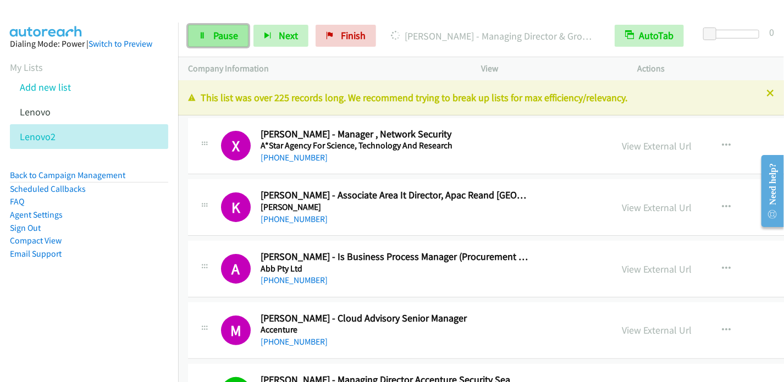
click at [221, 38] on span "Pause" at bounding box center [225, 35] width 25 height 13
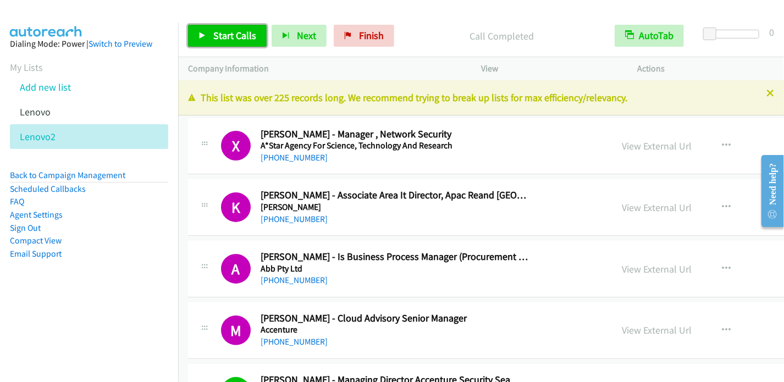
click at [212, 34] on link "Start Calls" at bounding box center [227, 36] width 79 height 22
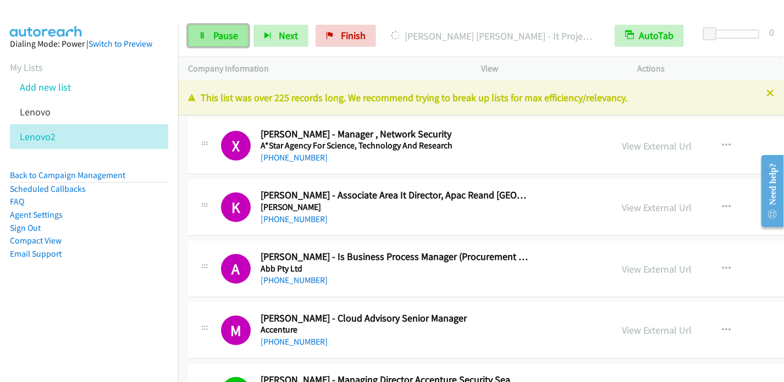
click at [227, 30] on span "Pause" at bounding box center [225, 35] width 25 height 13
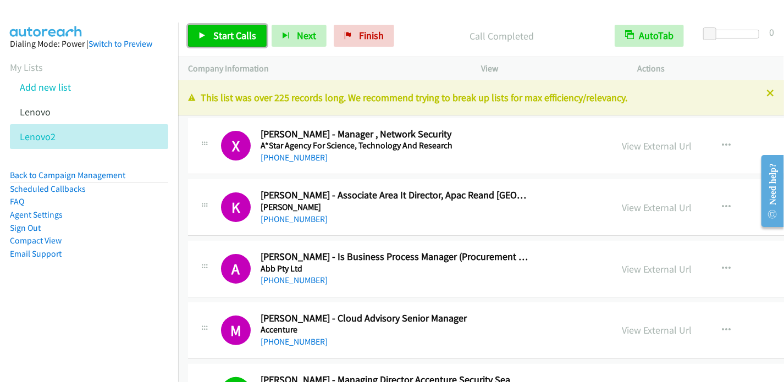
click at [228, 36] on span "Start Calls" at bounding box center [234, 35] width 43 height 13
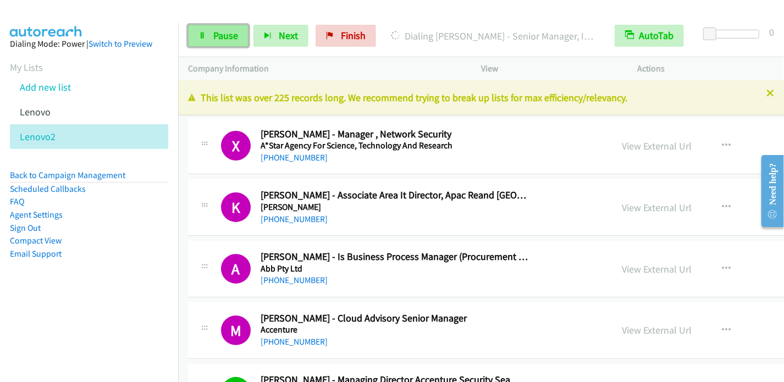
click at [224, 35] on span "Pause" at bounding box center [225, 35] width 25 height 13
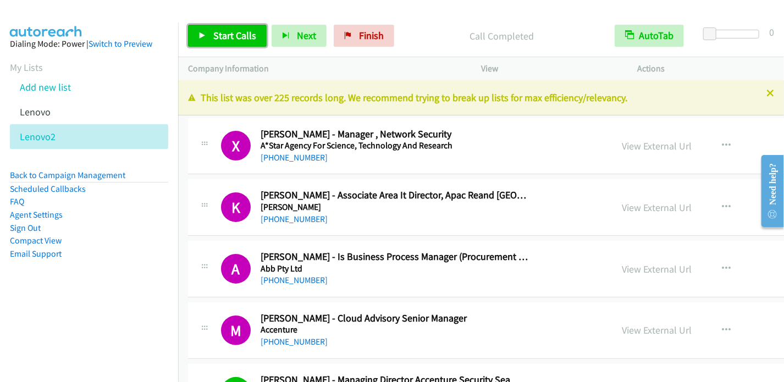
drag, startPoint x: 243, startPoint y: 39, endPoint x: 248, endPoint y: 24, distance: 15.7
click at [244, 39] on span "Start Calls" at bounding box center [234, 35] width 43 height 13
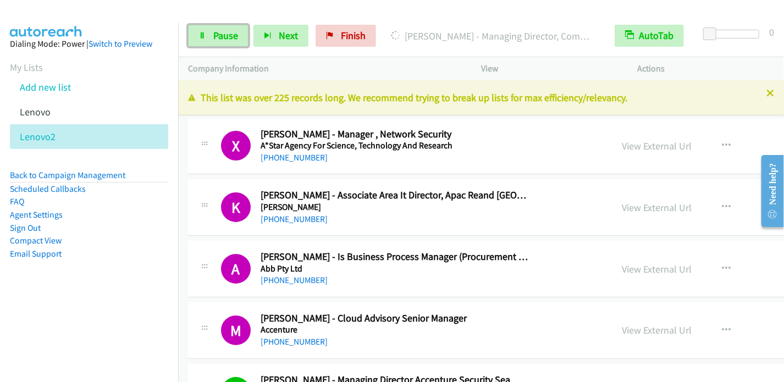
click at [220, 32] on span "Pause" at bounding box center [225, 35] width 25 height 13
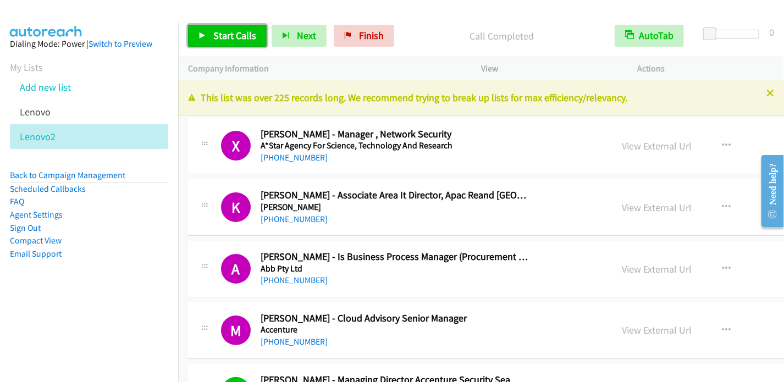
click at [227, 34] on span "Start Calls" at bounding box center [234, 35] width 43 height 13
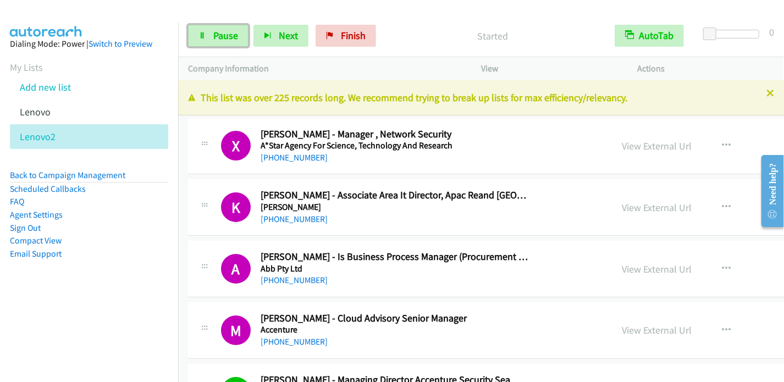
click at [227, 32] on span "Pause" at bounding box center [225, 35] width 25 height 13
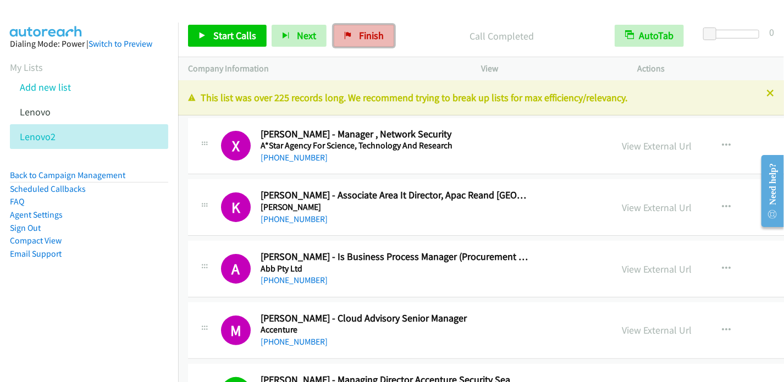
click at [359, 36] on span "Finish" at bounding box center [371, 35] width 25 height 13
